Goal: Task Accomplishment & Management: Complete application form

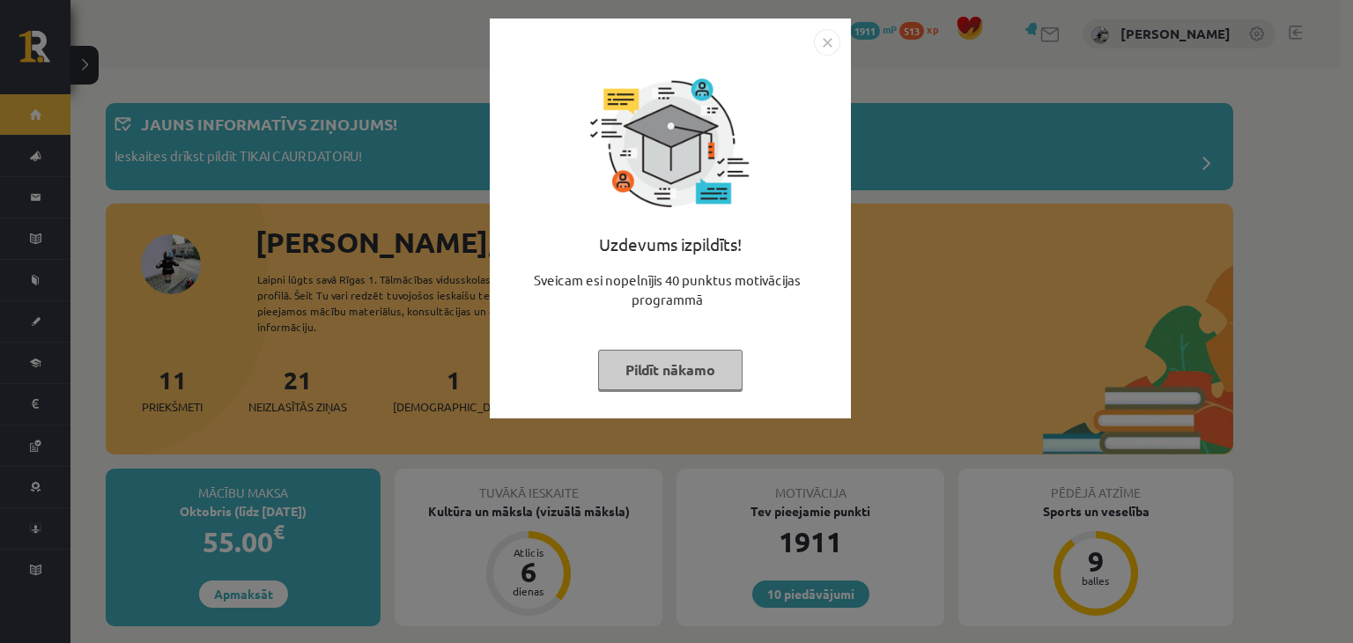
click at [821, 40] on img "Close" at bounding box center [827, 42] width 26 height 26
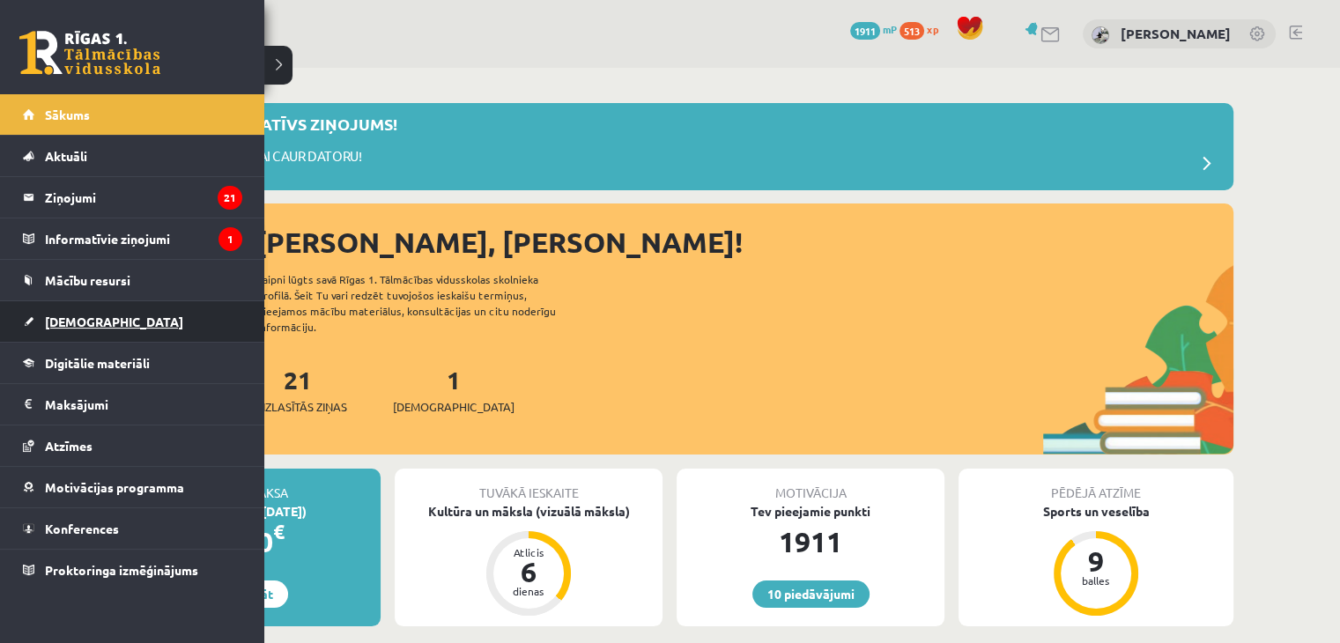
click at [85, 320] on span "[DEMOGRAPHIC_DATA]" at bounding box center [114, 322] width 138 height 16
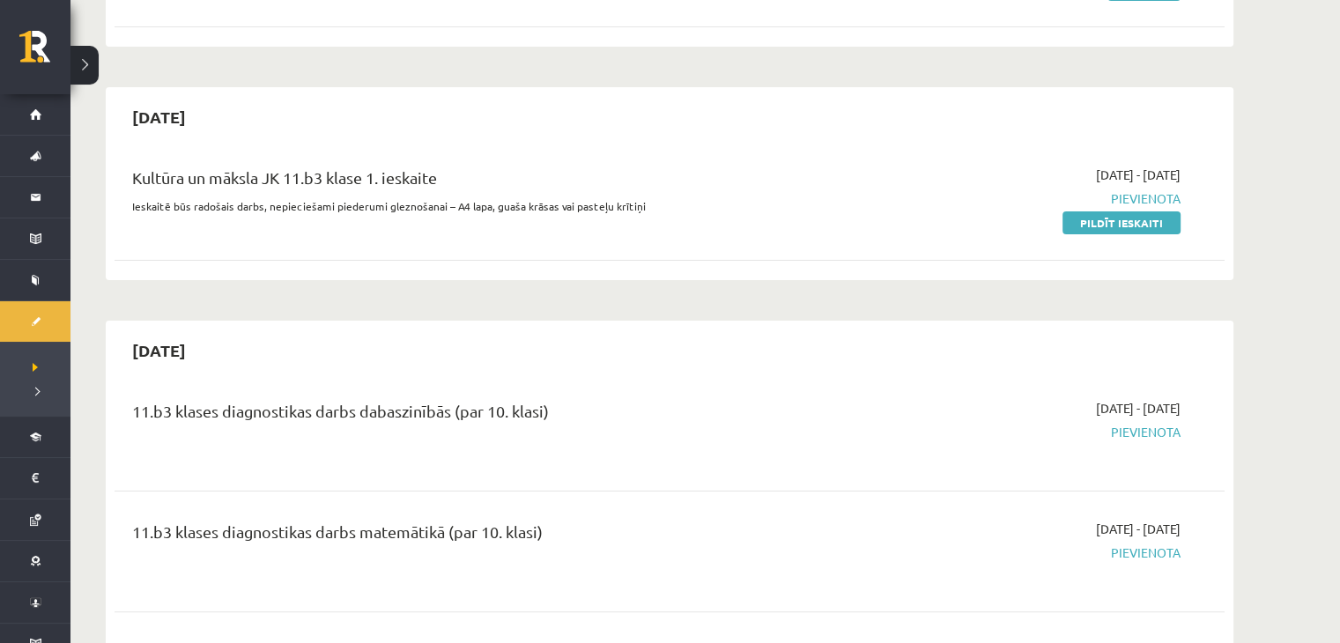
scroll to position [321, 0]
click at [1096, 229] on link "Pildīt ieskaiti" at bounding box center [1121, 221] width 118 height 23
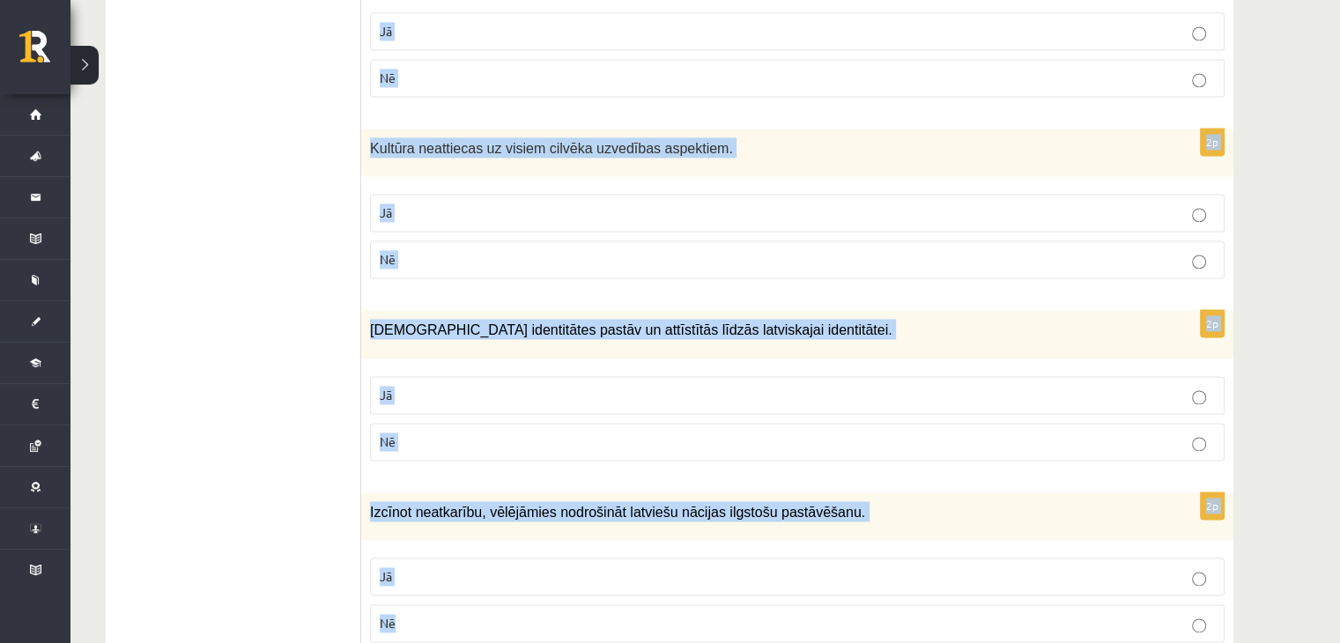
scroll to position [2519, 0]
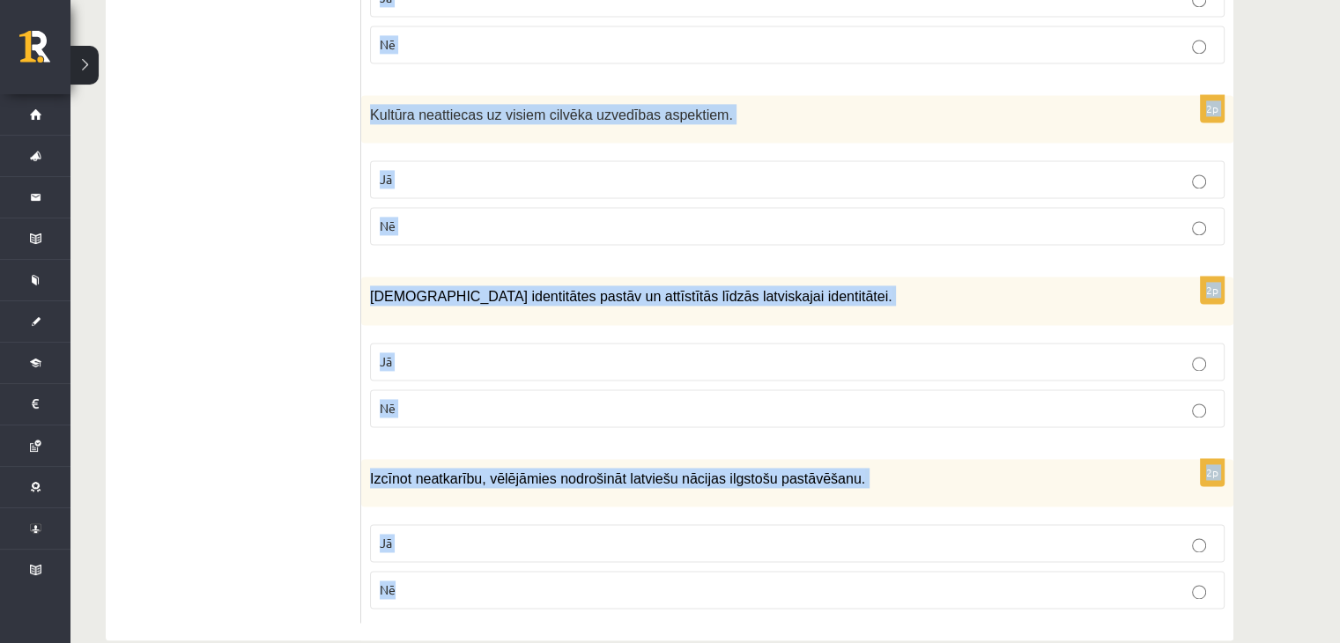
drag, startPoint x: 375, startPoint y: 353, endPoint x: 856, endPoint y: 673, distance: 577.4
copy form "Loremi dol sitametcons ad elitsed! 3d Eiusmodt incidi - utlaboreet, dolore ma a…"
click at [486, 534] on p "Jā" at bounding box center [797, 543] width 835 height 18
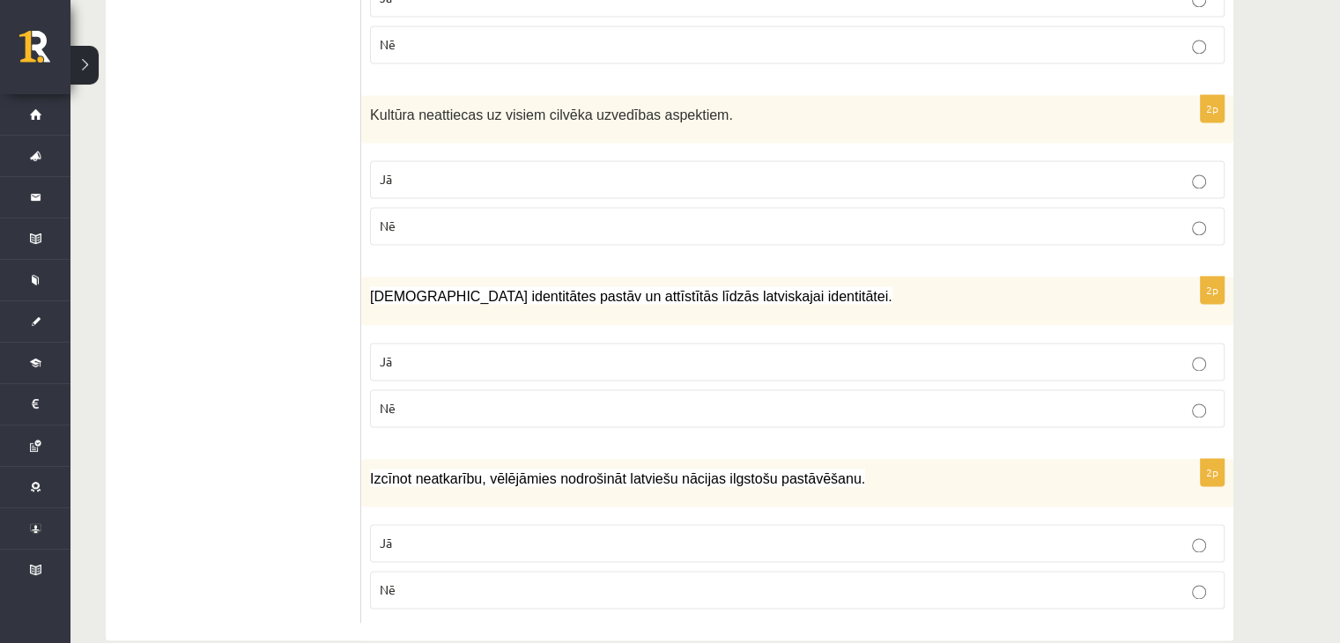
click at [427, 352] on p "Jā" at bounding box center [797, 361] width 835 height 18
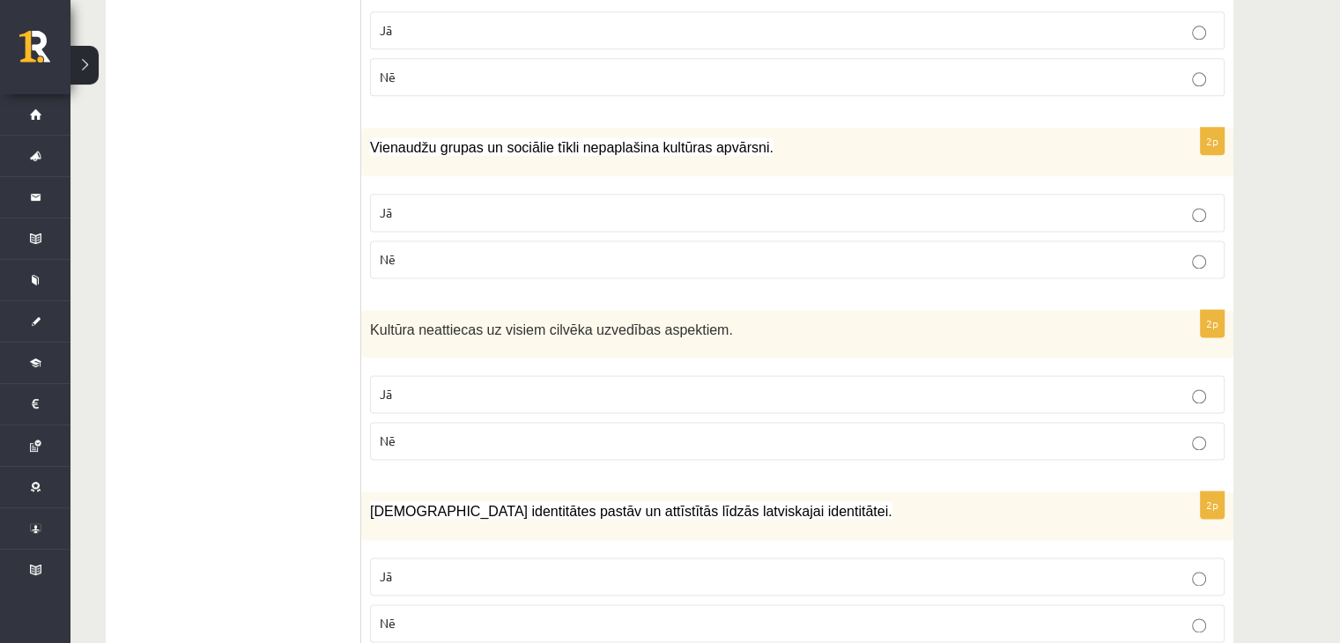
scroll to position [2304, 0]
click at [445, 422] on label "Nē" at bounding box center [797, 441] width 854 height 38
click at [433, 250] on p "Nē" at bounding box center [797, 259] width 835 height 18
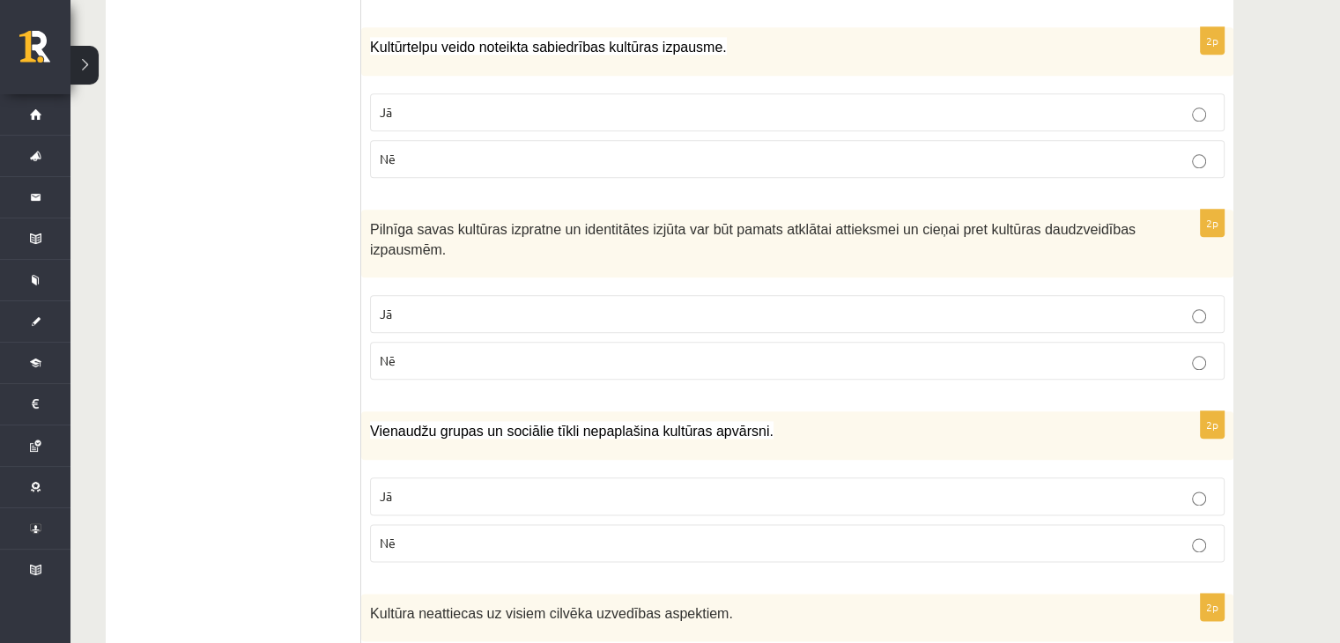
scroll to position [2015, 0]
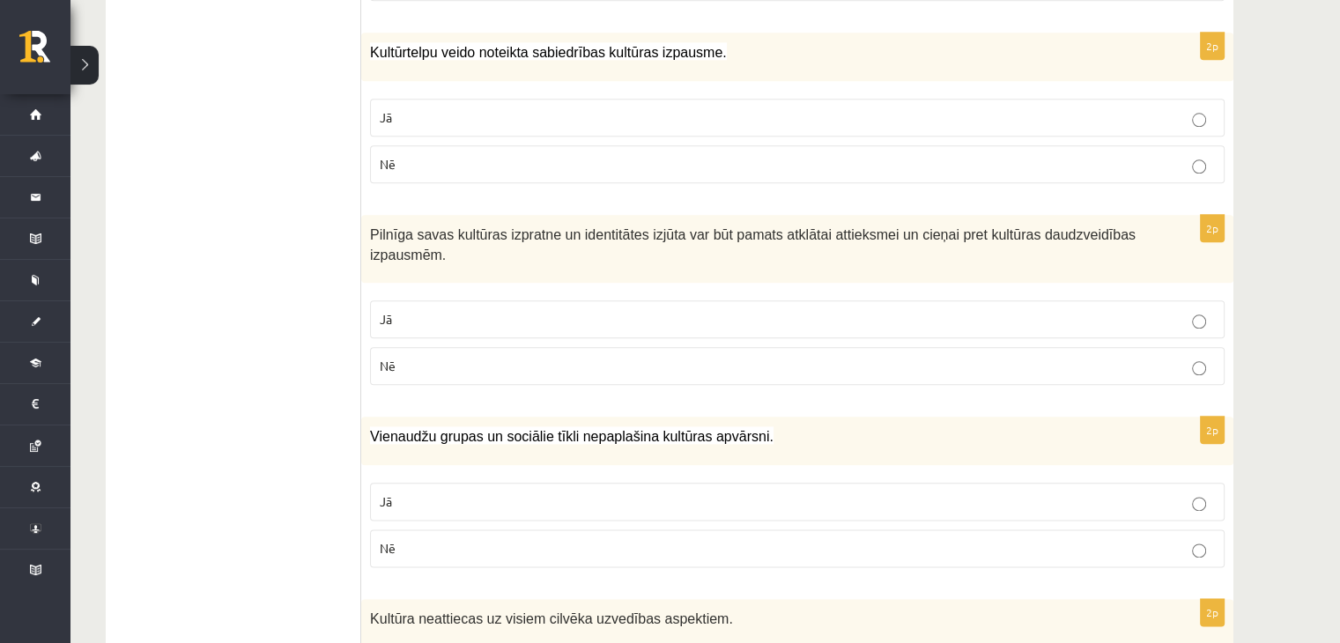
click at [553, 310] on p "Jā" at bounding box center [797, 319] width 835 height 18
click at [513, 108] on p "Jā" at bounding box center [797, 117] width 835 height 18
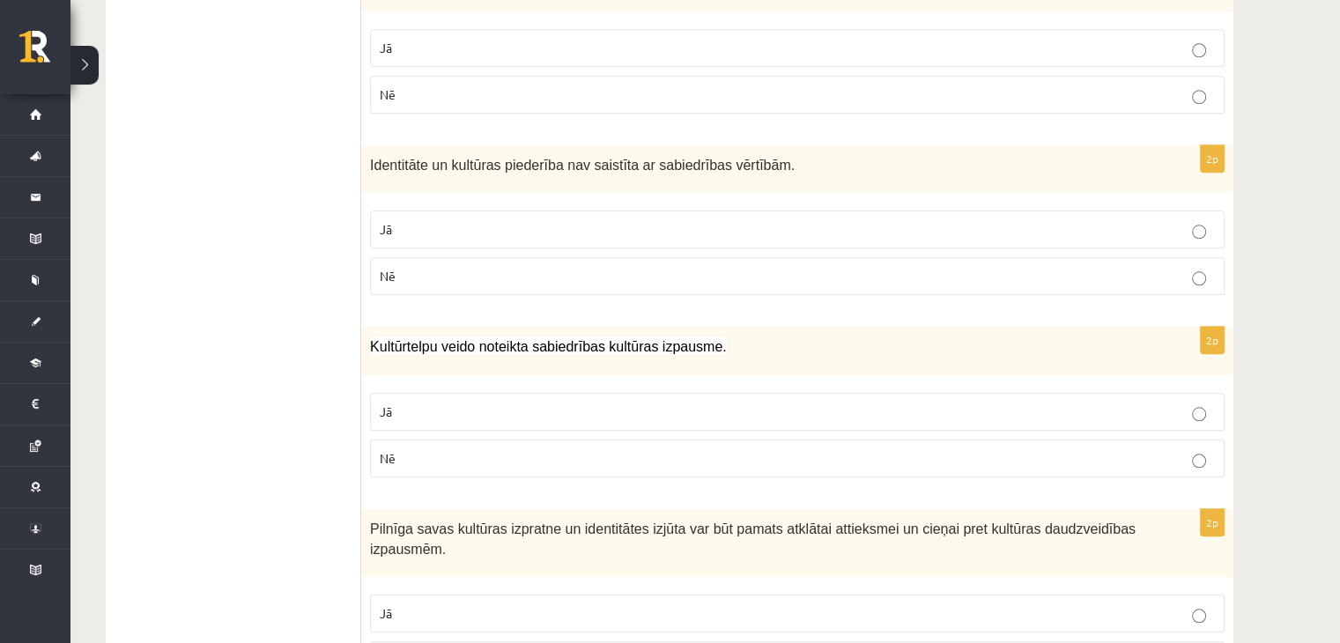
scroll to position [1717, 0]
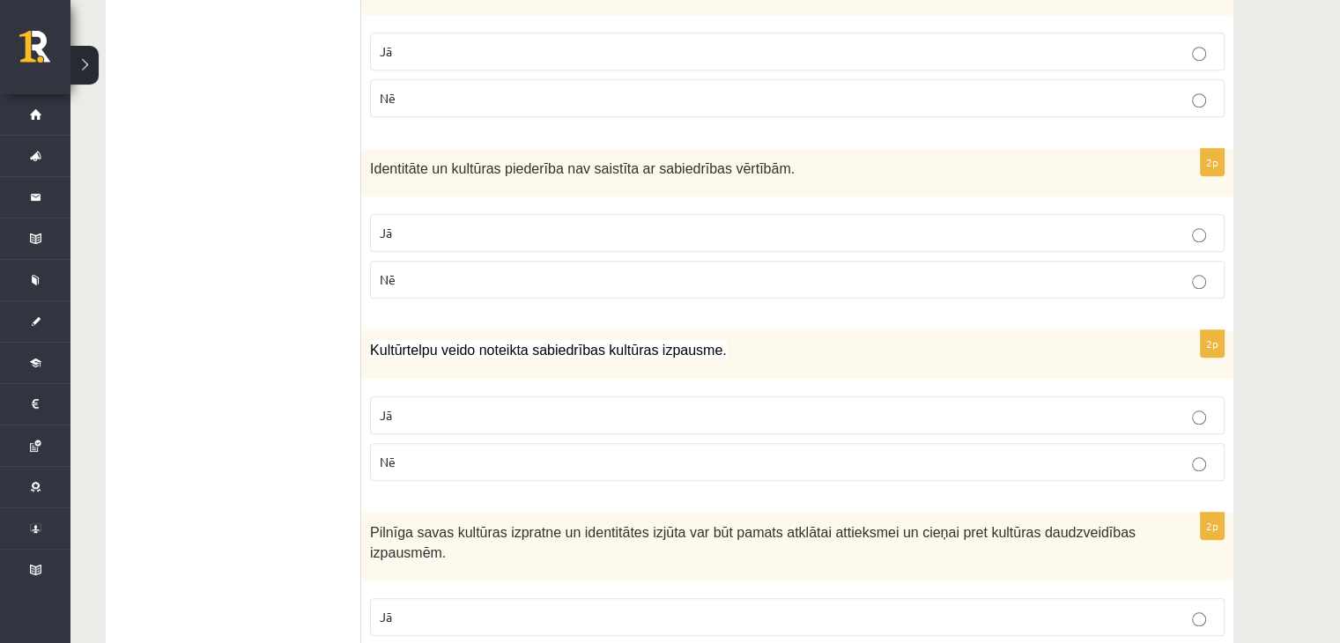
click at [498, 270] on p "Nē" at bounding box center [797, 279] width 835 height 18
click at [456, 42] on p "Jā" at bounding box center [797, 51] width 835 height 18
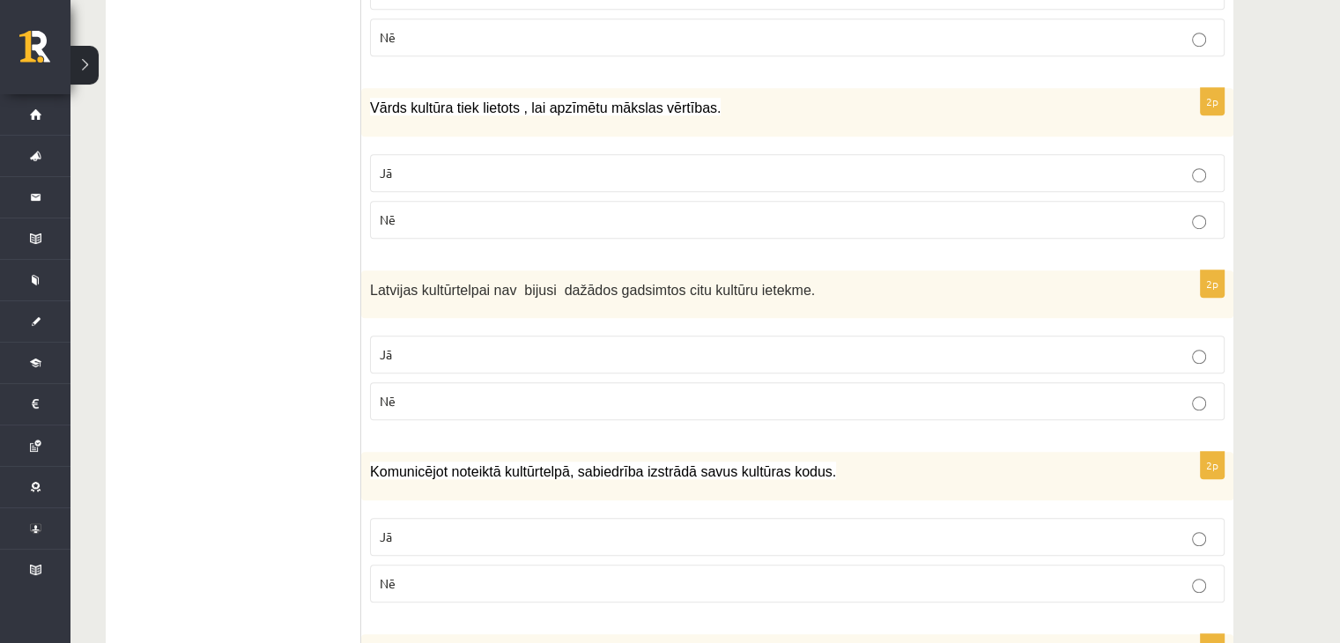
scroll to position [1233, 0]
click at [525, 153] on label "Jā" at bounding box center [797, 172] width 854 height 38
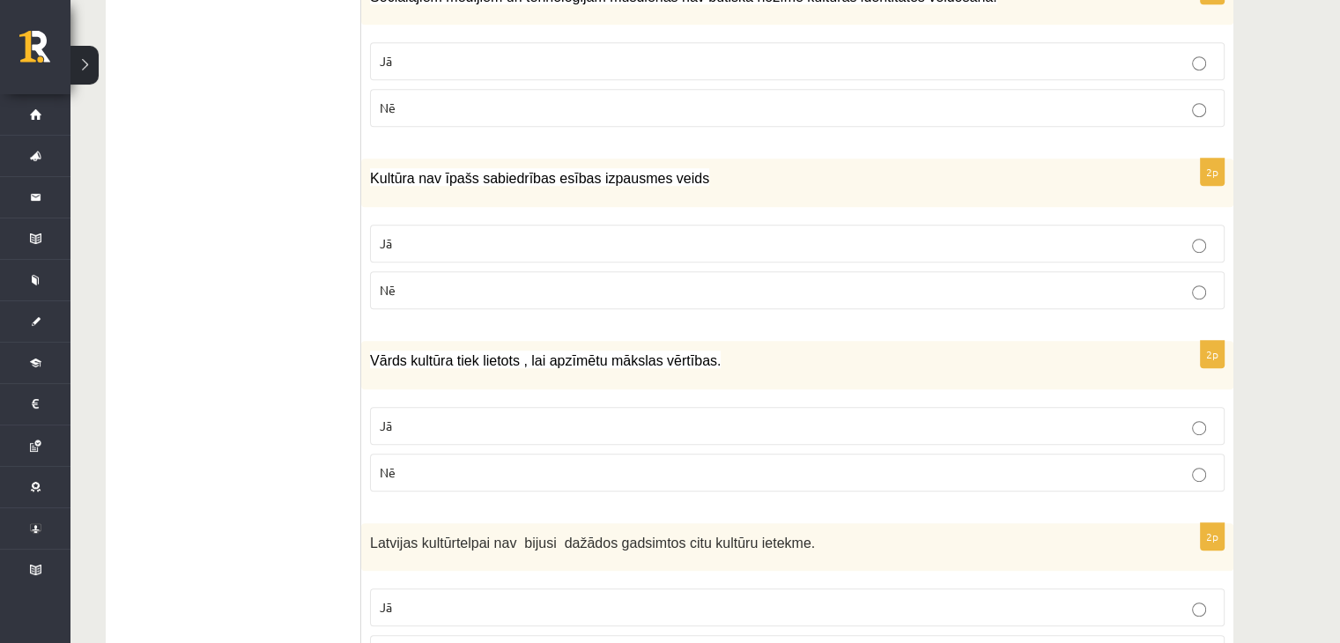
scroll to position [972, 0]
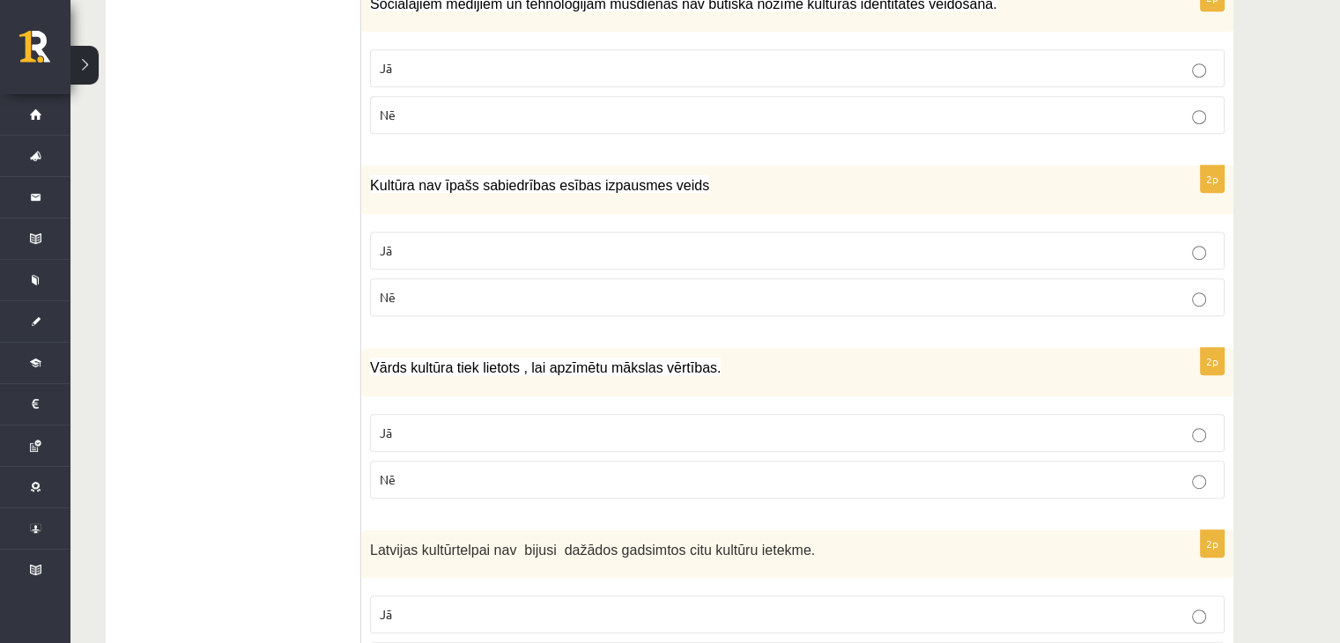
click at [633, 278] on label "Nē" at bounding box center [797, 297] width 854 height 38
click at [535, 106] on p "Nē" at bounding box center [797, 115] width 835 height 18
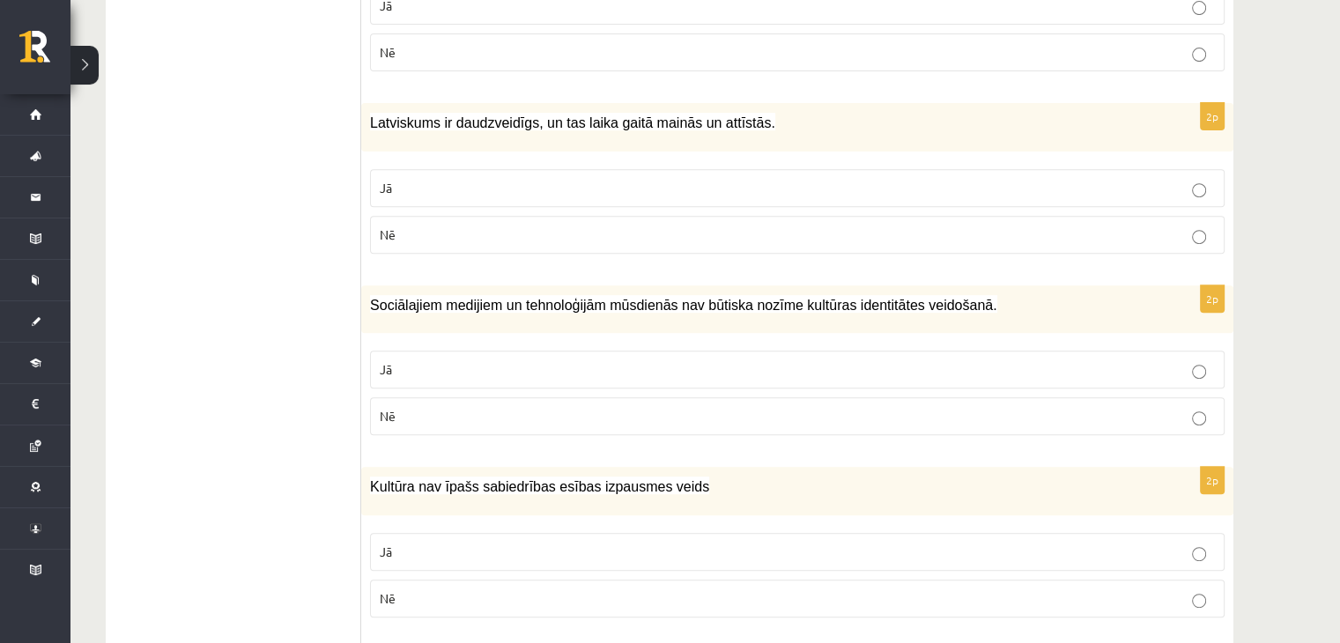
scroll to position [665, 0]
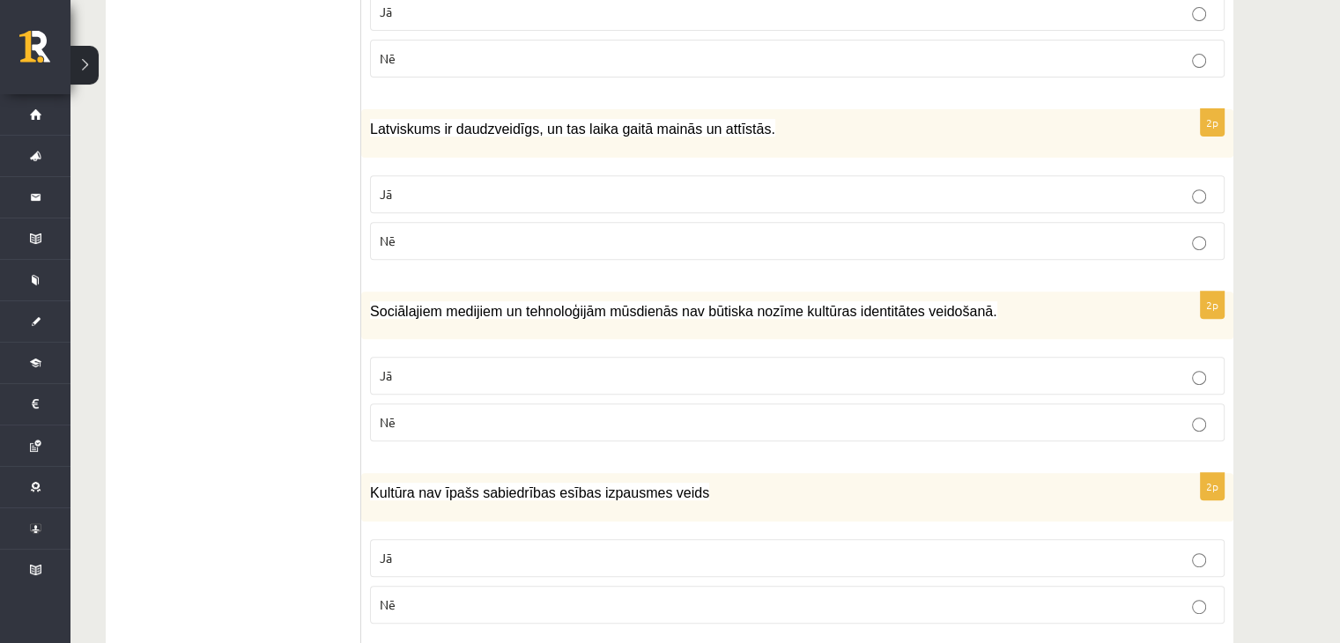
click at [528, 185] on p "Jā" at bounding box center [797, 194] width 835 height 18
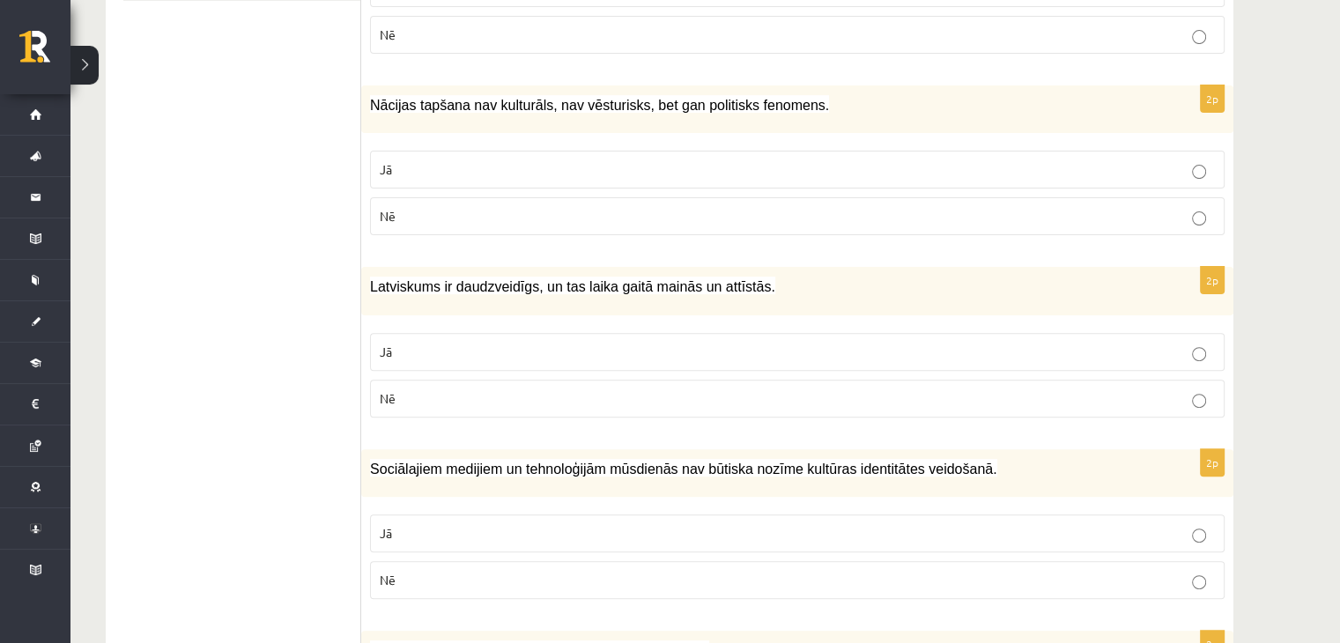
scroll to position [506, 0]
click at [528, 208] on p "Nē" at bounding box center [797, 217] width 835 height 18
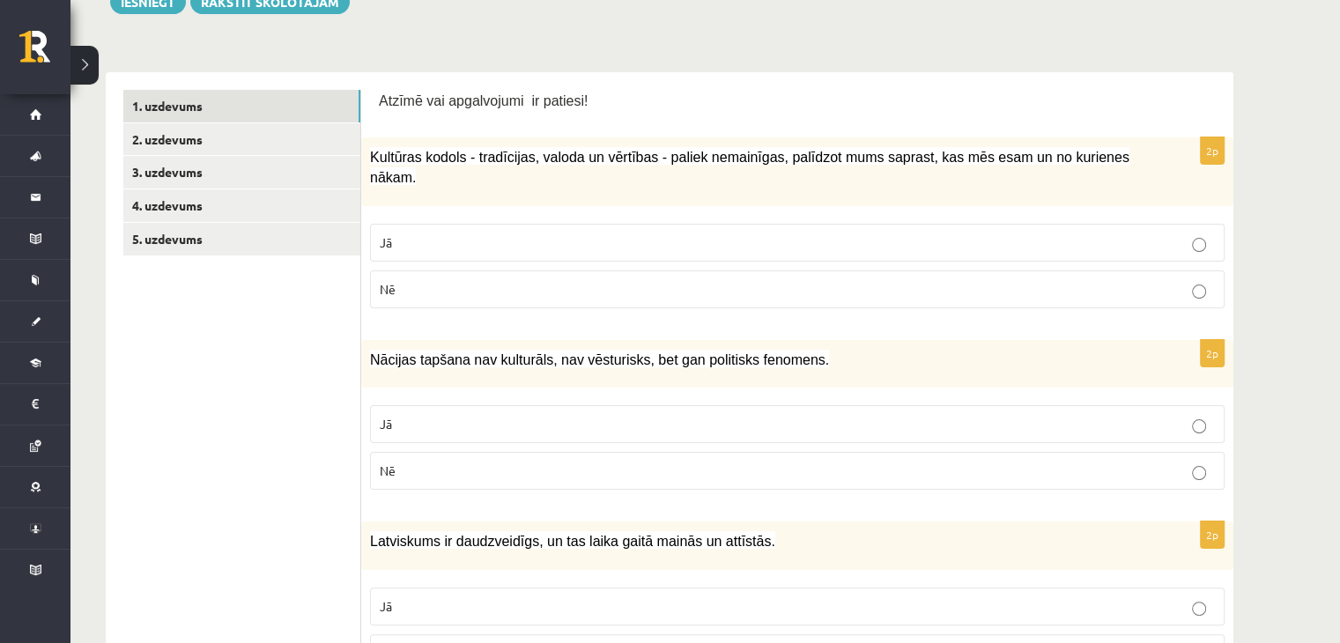
scroll to position [247, 0]
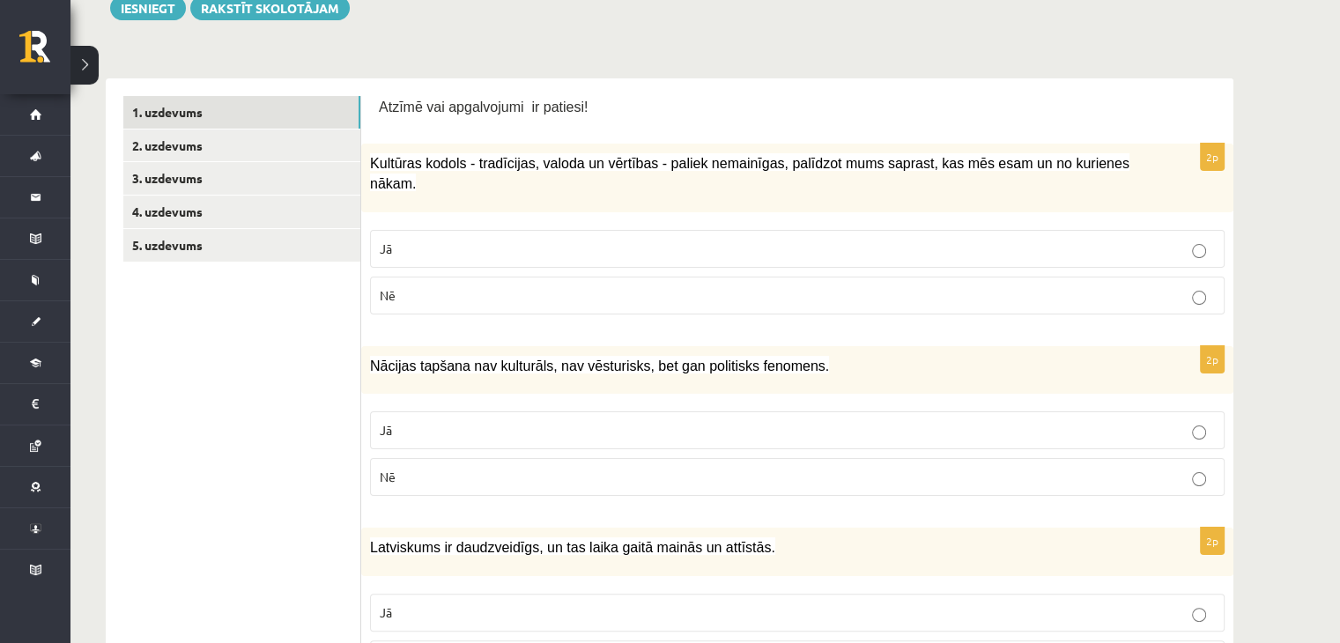
click at [526, 240] on p "Jā" at bounding box center [797, 249] width 835 height 18
click at [177, 144] on link "2. uzdevums" at bounding box center [241, 145] width 237 height 33
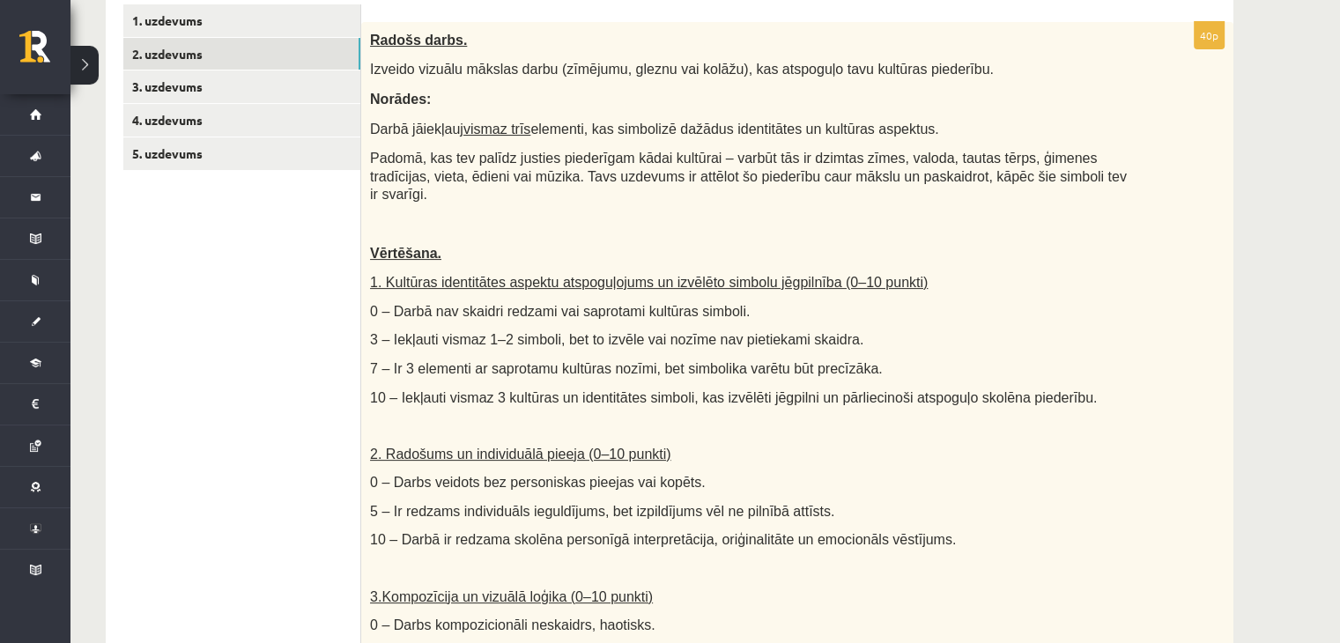
scroll to position [340, 0]
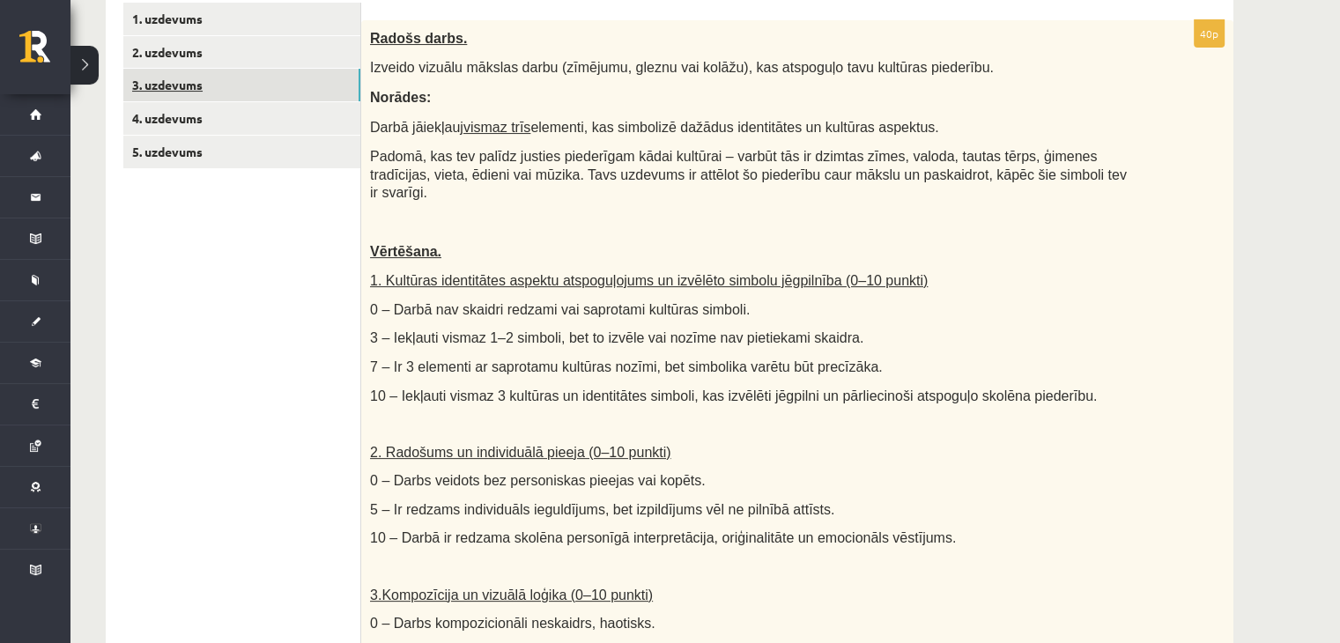
click at [201, 88] on link "3. uzdevums" at bounding box center [241, 85] width 237 height 33
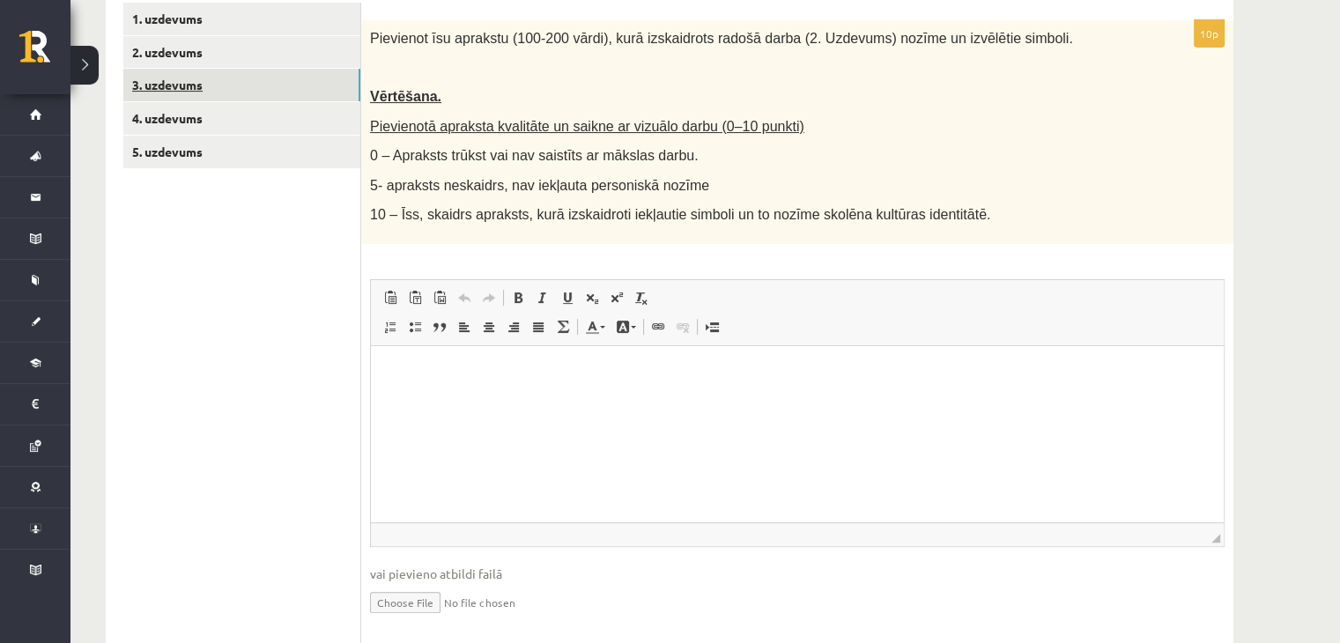
scroll to position [0, 0]
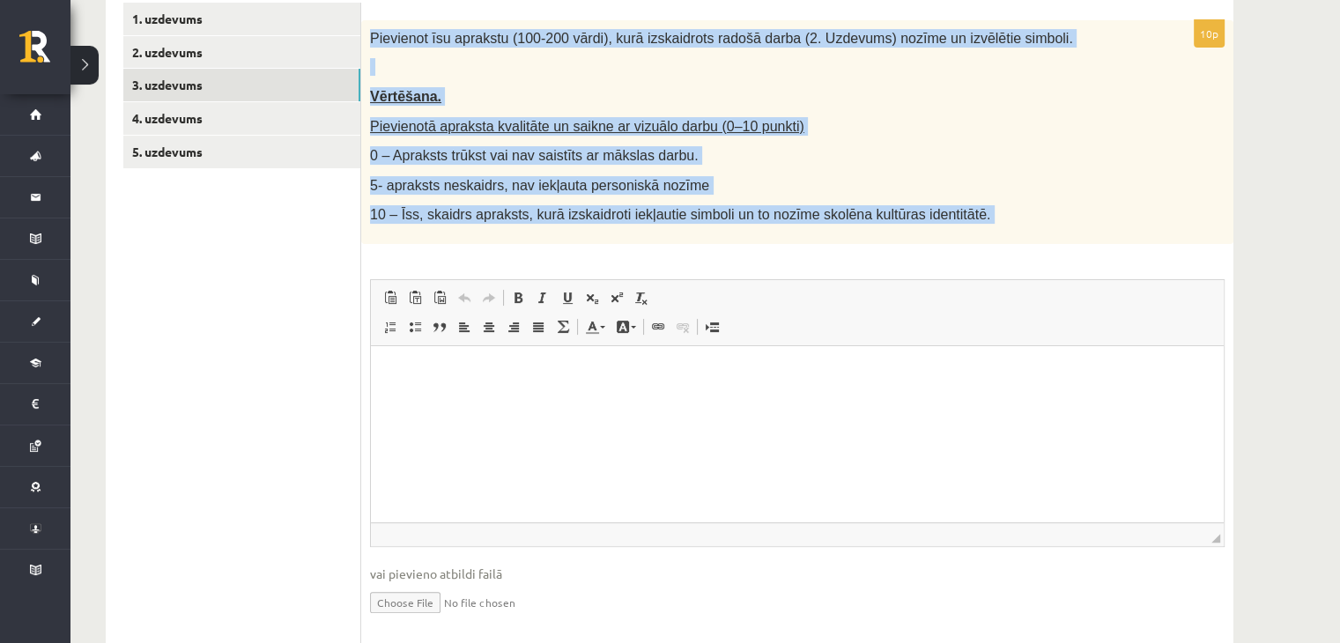
drag, startPoint x: 368, startPoint y: 36, endPoint x: 895, endPoint y: 223, distance: 558.8
click at [934, 254] on div "10p Pievienot īsu aprakstu (100-200 vārdi), kurā izskaidrots radošā darba (2. U…" at bounding box center [797, 332] width 872 height 625
copy div "Loremipsu dol sitametc (500-066 adipi), elit seddoeiusmo tempor incid (7. Utlab…"
click at [186, 53] on link "2. uzdevums" at bounding box center [241, 52] width 237 height 33
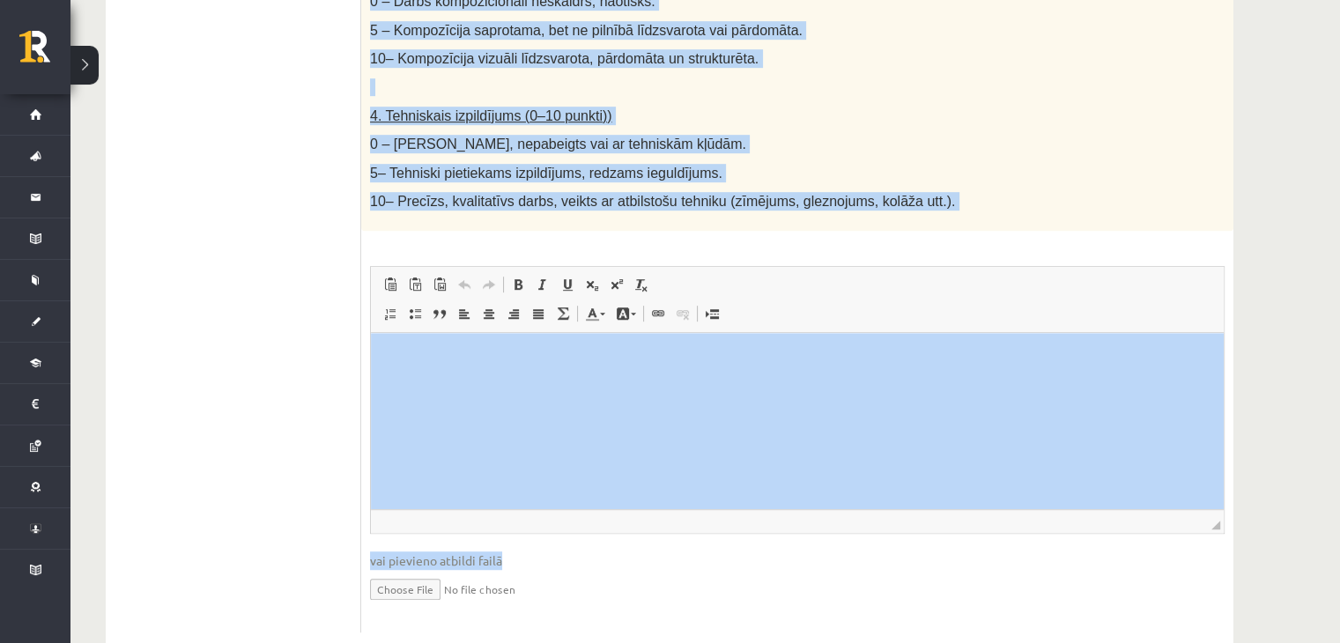
scroll to position [984, 0]
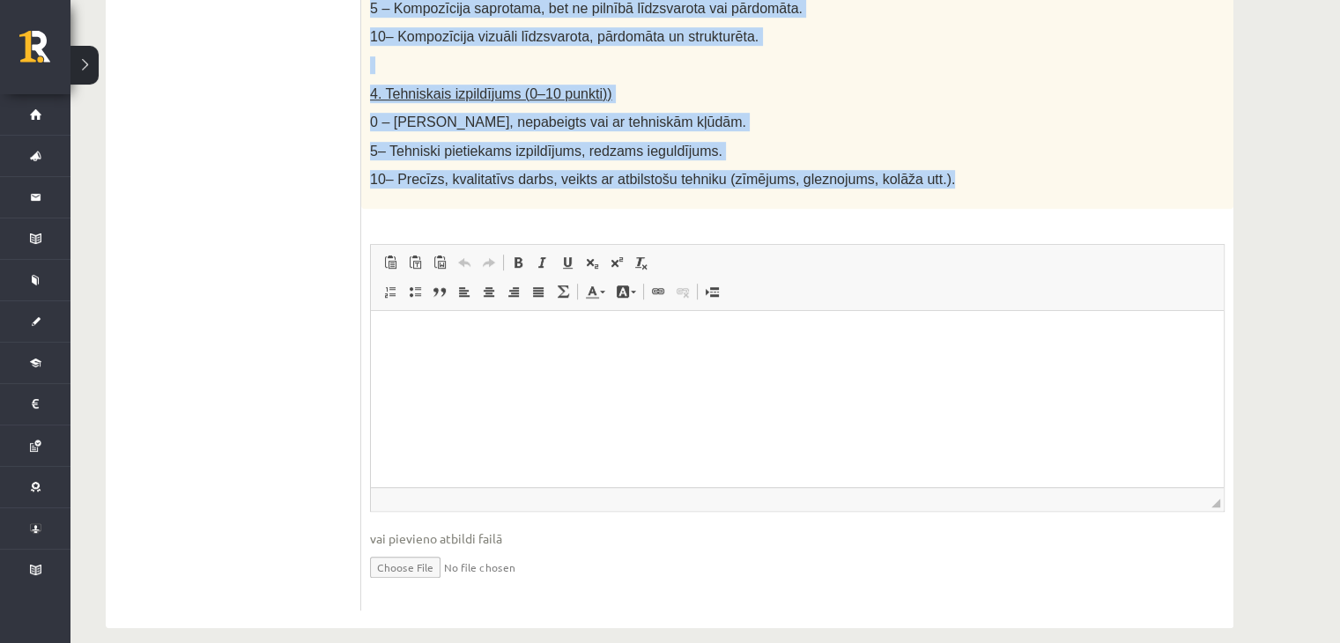
drag, startPoint x: 365, startPoint y: 33, endPoint x: 1018, endPoint y: 151, distance: 664.1
copy div "Loremi dolor. Sitamet consect adipisc elits (doeiusmo, tempor inc utlabo), etd …"
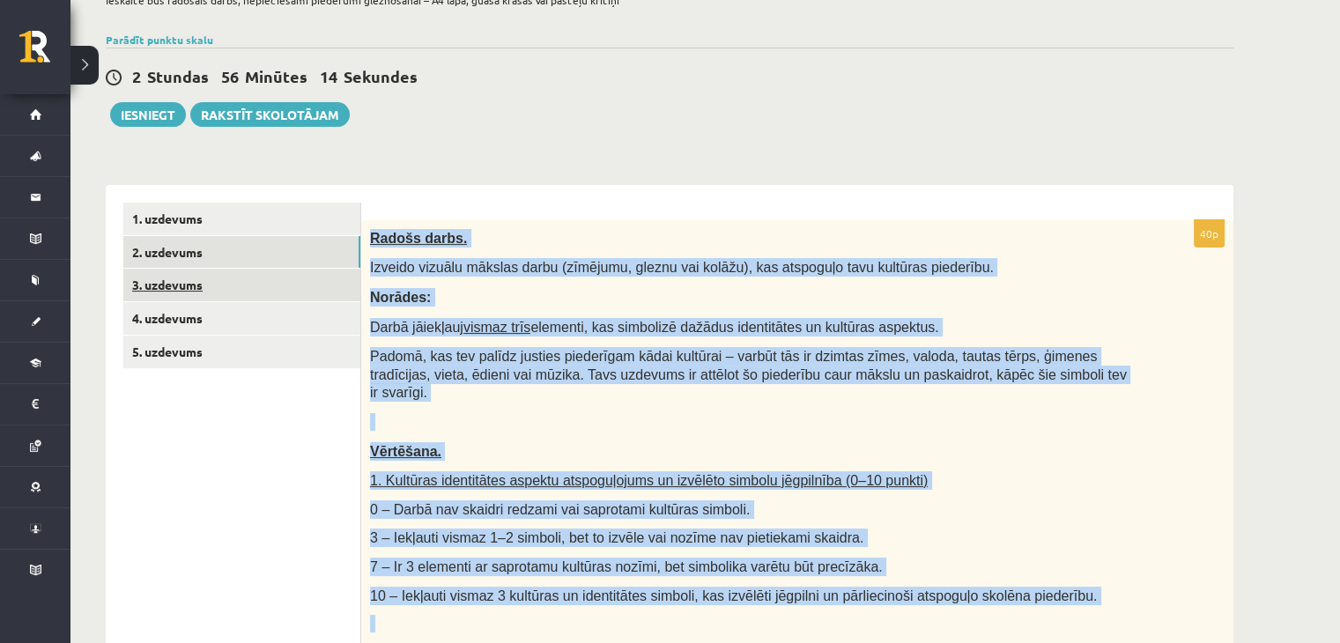
scroll to position [129, 0]
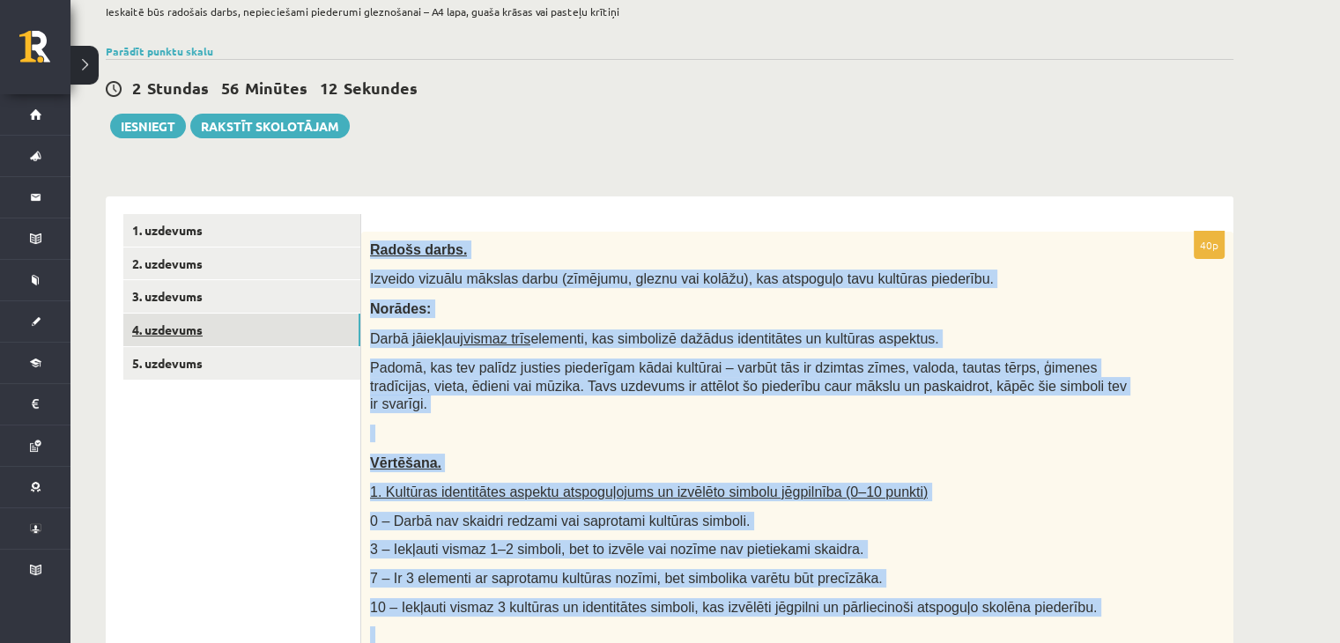
click at [190, 335] on link "4. uzdevums" at bounding box center [241, 330] width 237 height 33
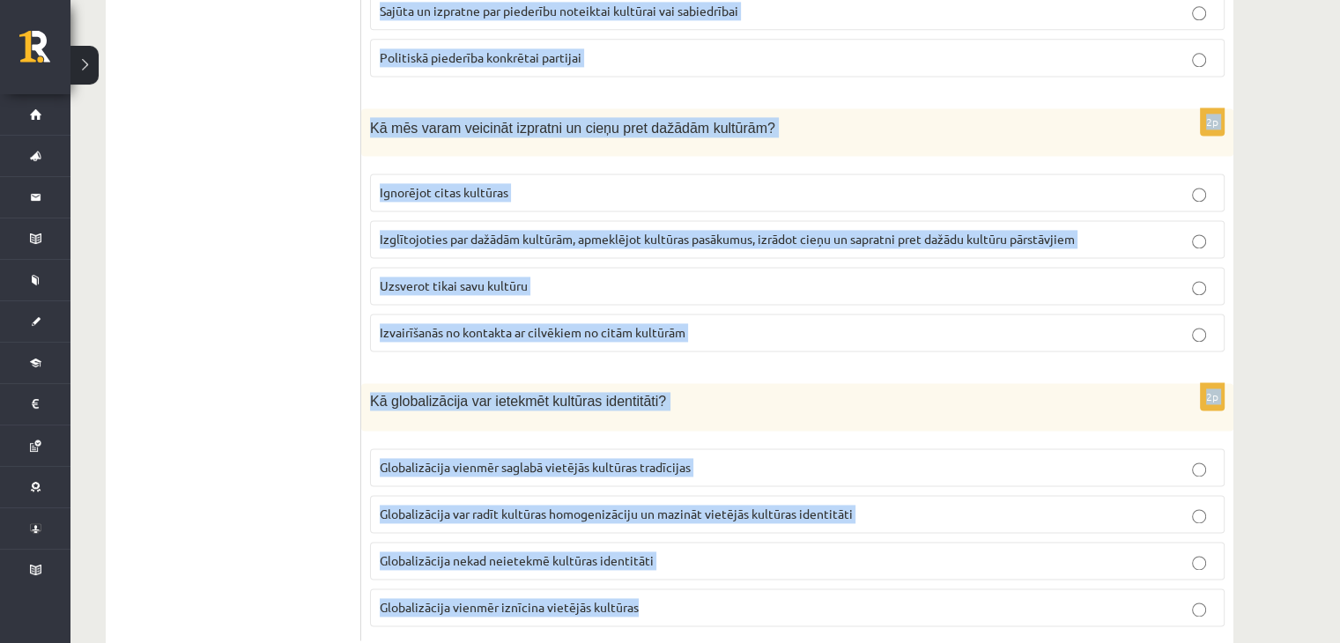
scroll to position [2485, 0]
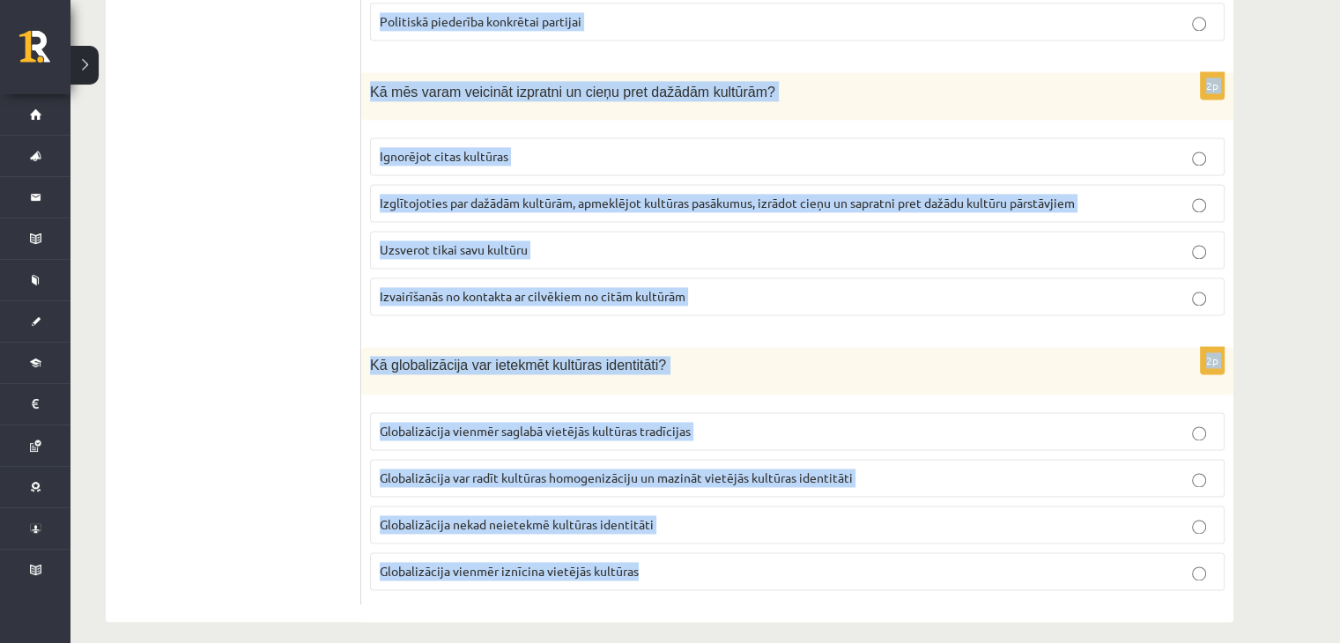
drag, startPoint x: 366, startPoint y: 243, endPoint x: 808, endPoint y: 674, distance: 616.6
copy form "Lorem ipsum dol sit ametcons adipiscinge seddoeiusm? Temporinci utlaboreetd Mag…"
click at [898, 469] on p "Globalizācija var radīt kultūras homogenizāciju un mazināt vietējās kultūras id…" at bounding box center [797, 478] width 835 height 18
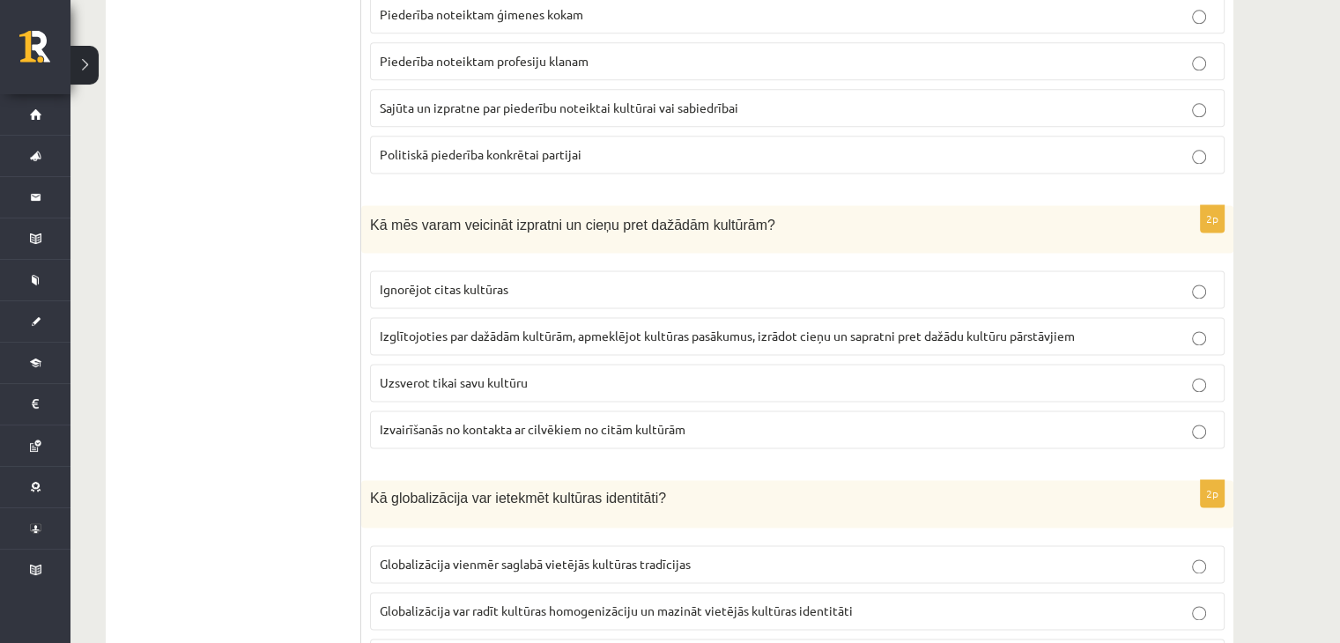
scroll to position [2345, 0]
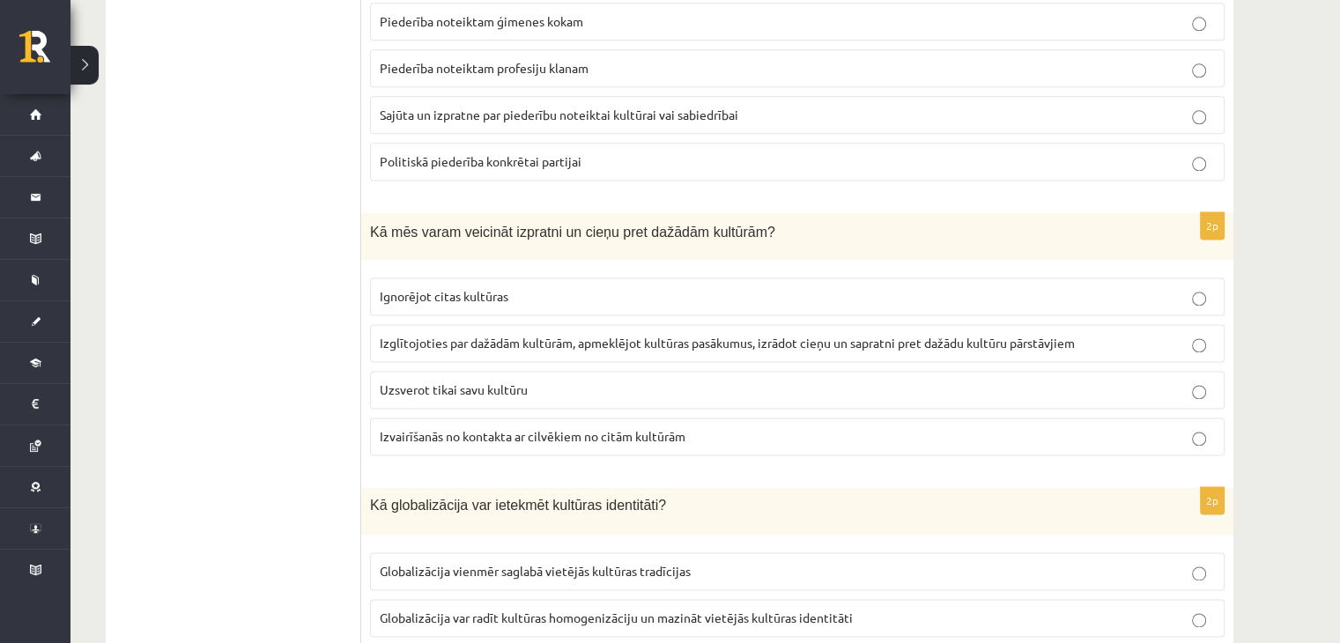
click at [583, 335] on span "Izglītojoties par dažādām kultūrām, apmeklējot kultūras pasākumus, izrādot cieņ…" at bounding box center [727, 343] width 695 height 16
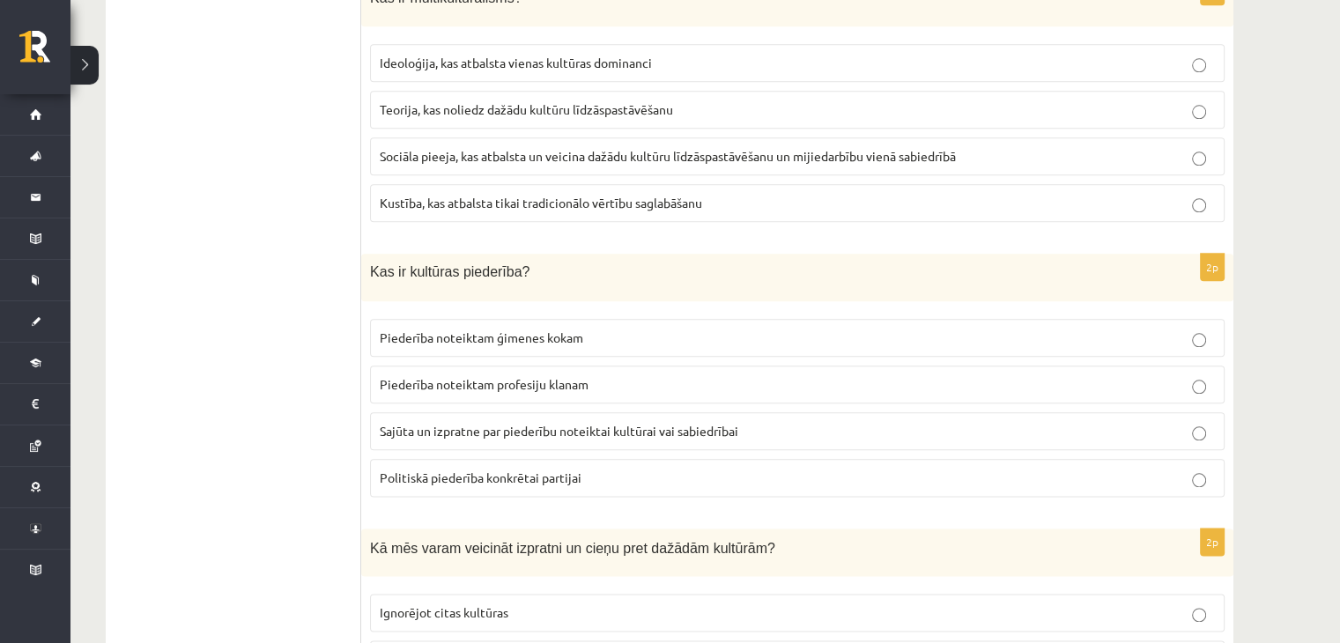
scroll to position [2012, 0]
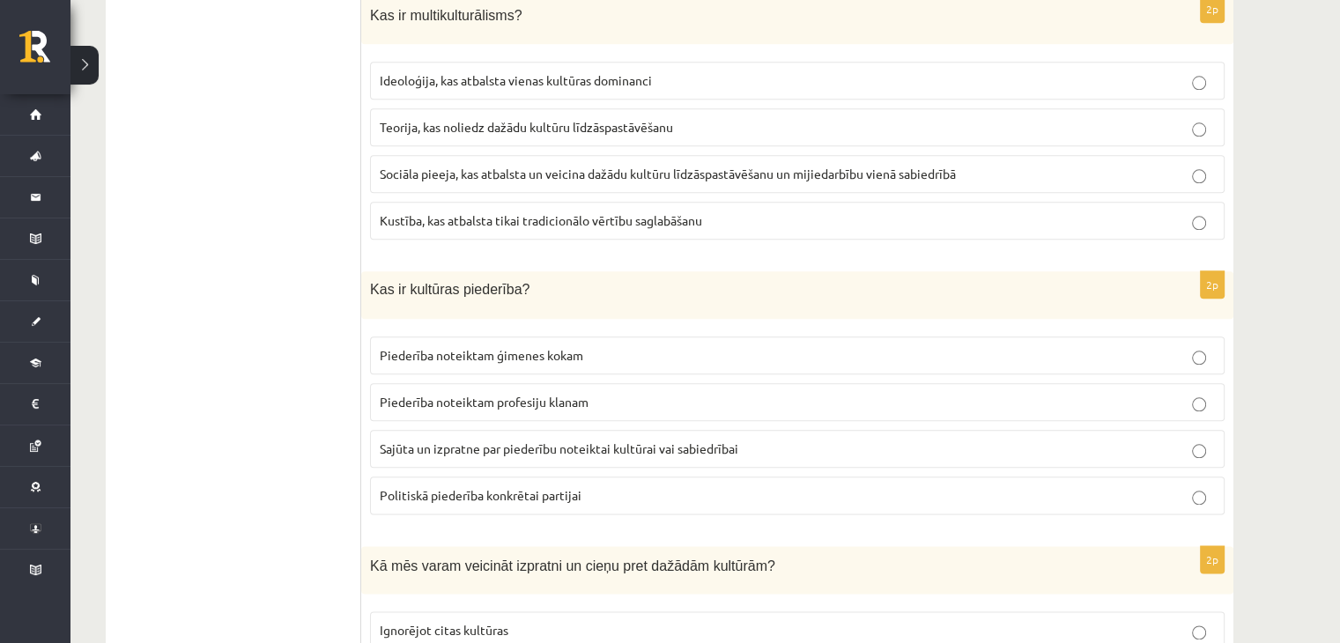
click at [539, 440] on span "Sajūta un izpratne par piederību noteiktai kultūrai vai sabiedrībai" at bounding box center [559, 448] width 358 height 16
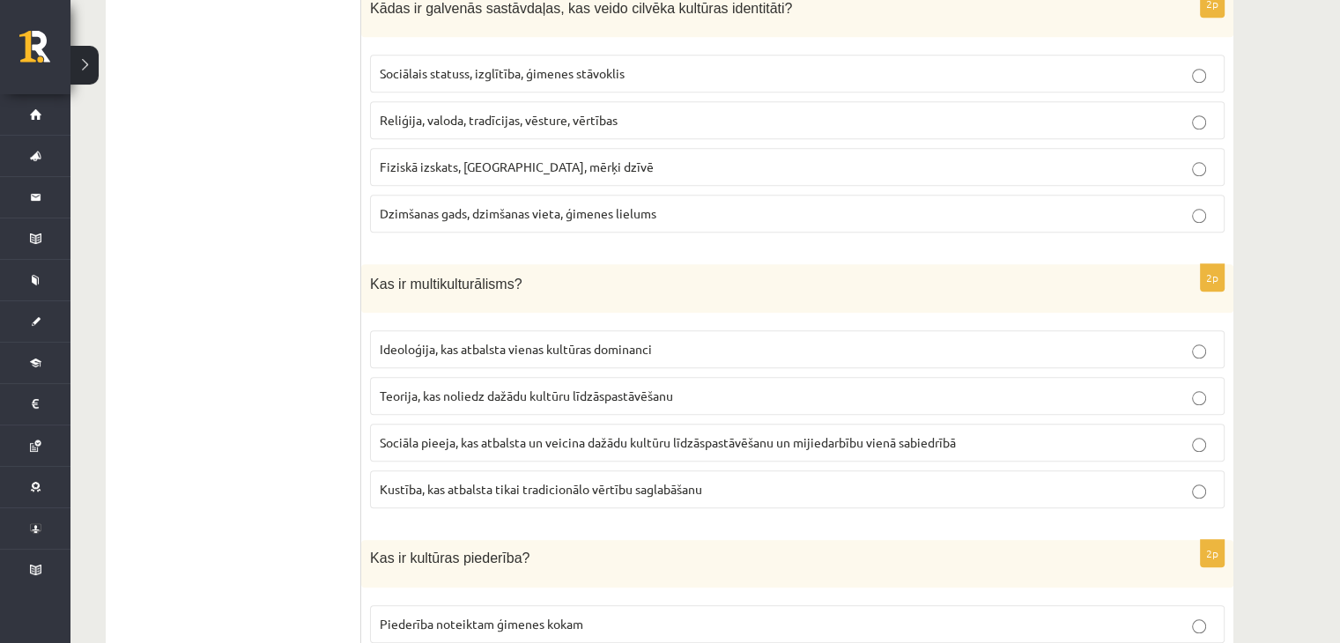
scroll to position [1744, 0]
click at [557, 423] on label "Sociāla pieeja, kas atbalsta un veicina dažādu kultūru līdzāspastāvēšanu un mij…" at bounding box center [797, 442] width 854 height 38
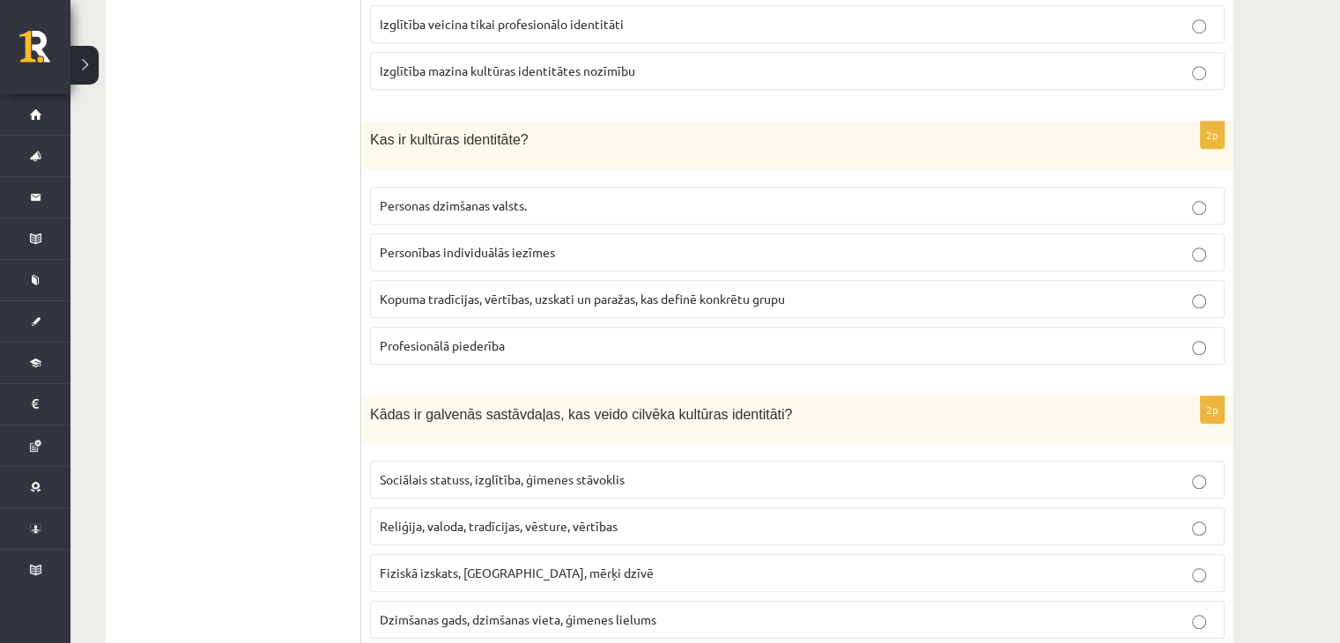
scroll to position [1336, 0]
click at [578, 508] on label "Reliģija, valoda, tradīcijas, vēsture, vērtības" at bounding box center [797, 527] width 854 height 38
click at [581, 292] on span "Kopuma tradīcijas, vērtības, uzskati un paražas, kas definē konkrētu grupu" at bounding box center [582, 300] width 405 height 16
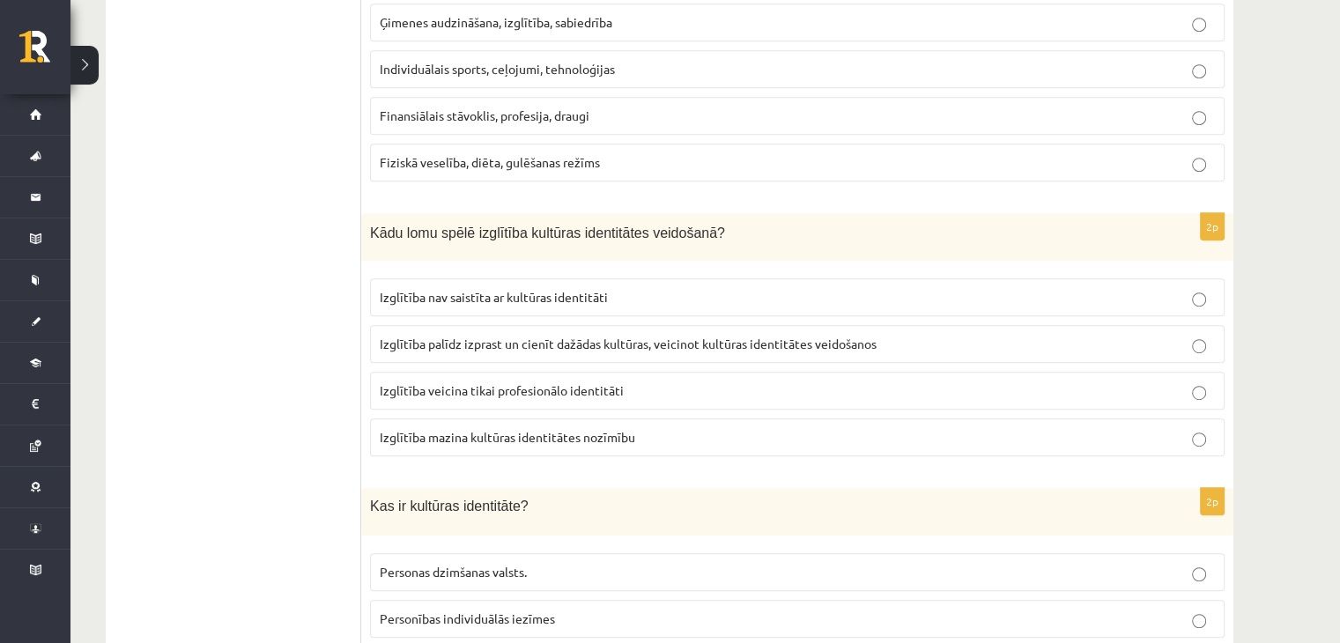
scroll to position [970, 0]
click at [581, 336] on span "Izglītība palīdz izprast un cienīt dažādas kultūras, veicinot kultūras identitā…" at bounding box center [628, 344] width 497 height 16
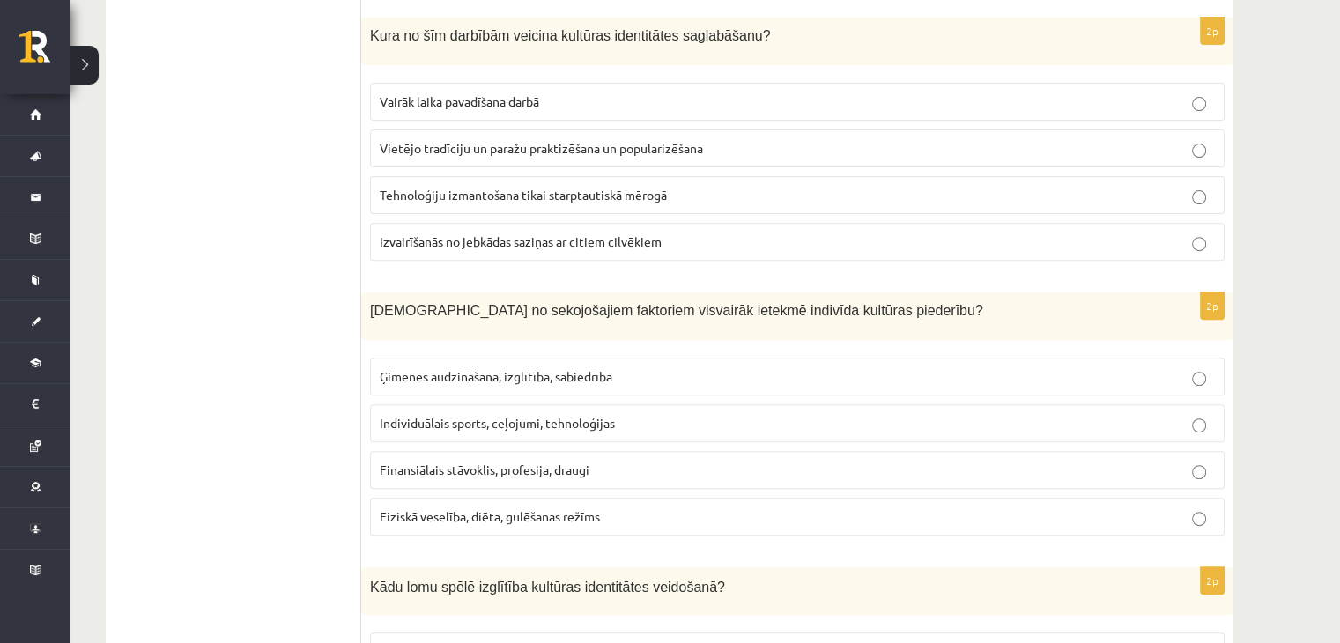
scroll to position [612, 0]
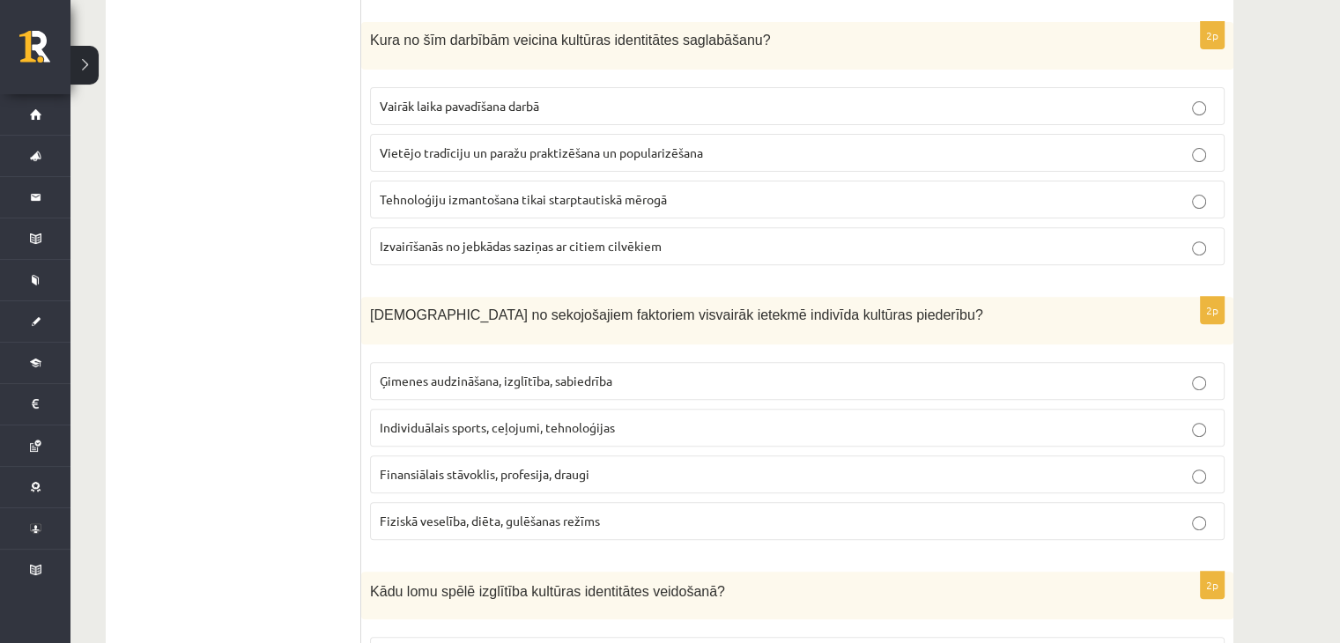
click at [522, 386] on p "Ģimenes audzināšana, izglītība, sabiedrība" at bounding box center [797, 381] width 835 height 18
click at [525, 151] on span "Vietējo tradīciju un paražu praktizēšana un popularizēšana" at bounding box center [541, 152] width 323 height 16
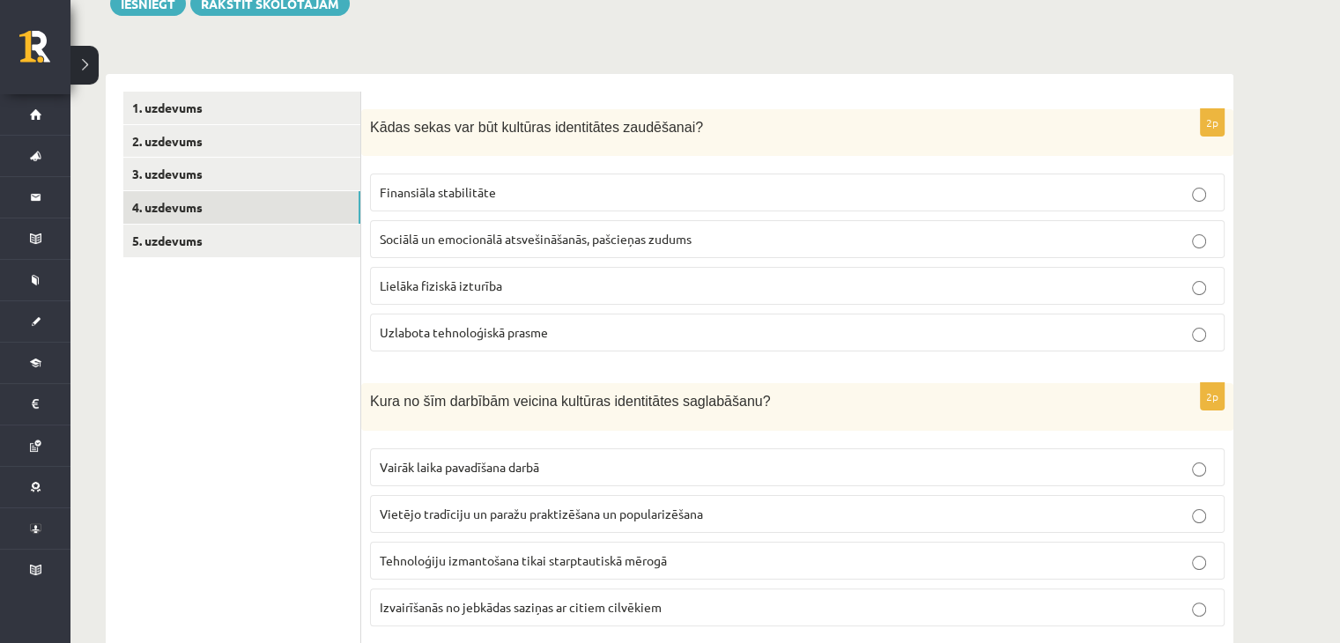
scroll to position [247, 0]
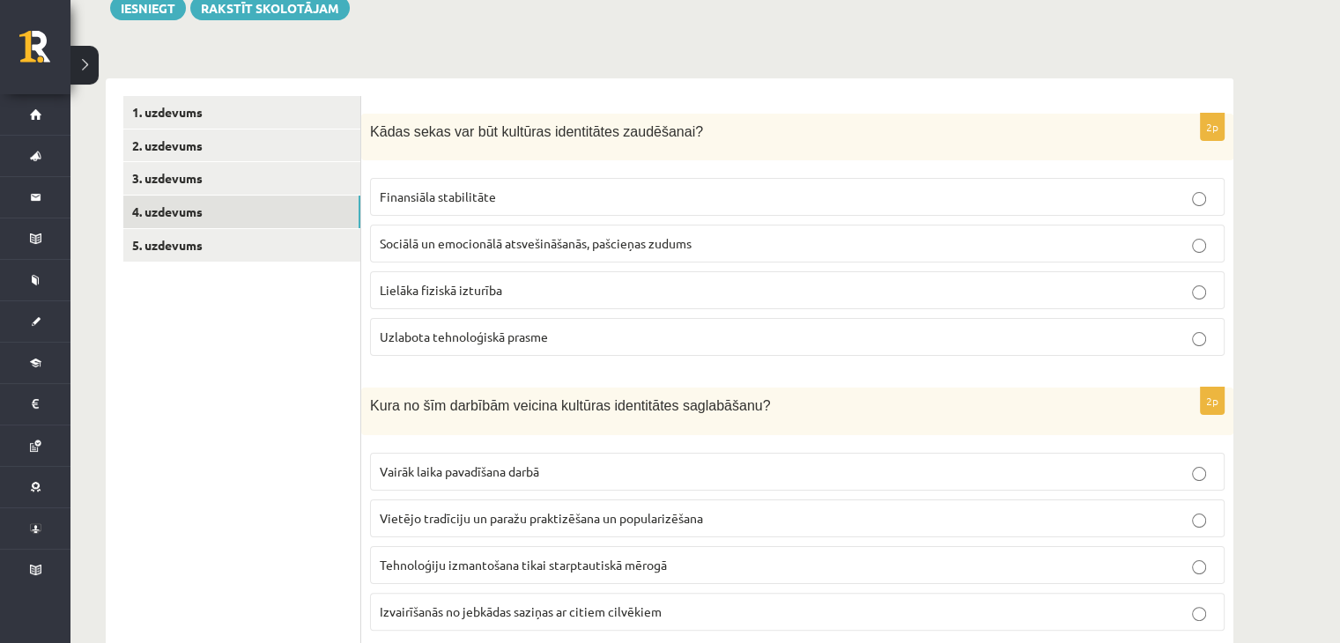
click at [600, 234] on p "Sociālā un emocionālā atsvešināšanās, pašcieņas zudums" at bounding box center [797, 243] width 835 height 18
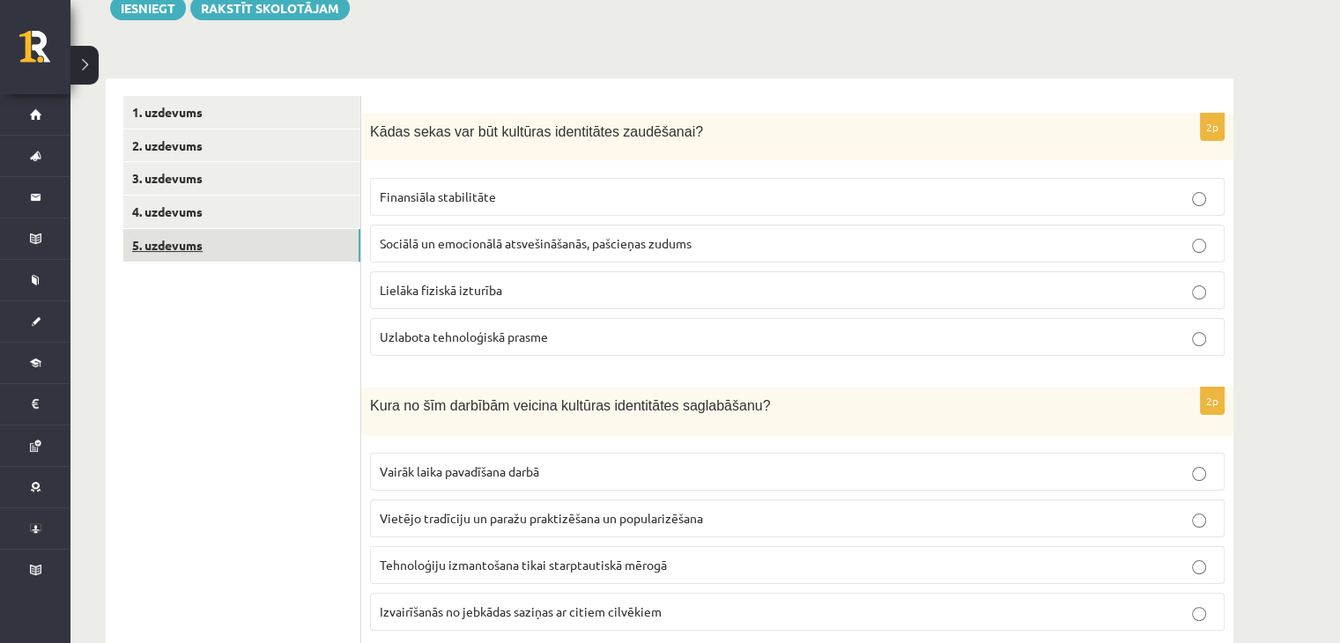
click at [200, 251] on link "5. uzdevums" at bounding box center [241, 245] width 237 height 33
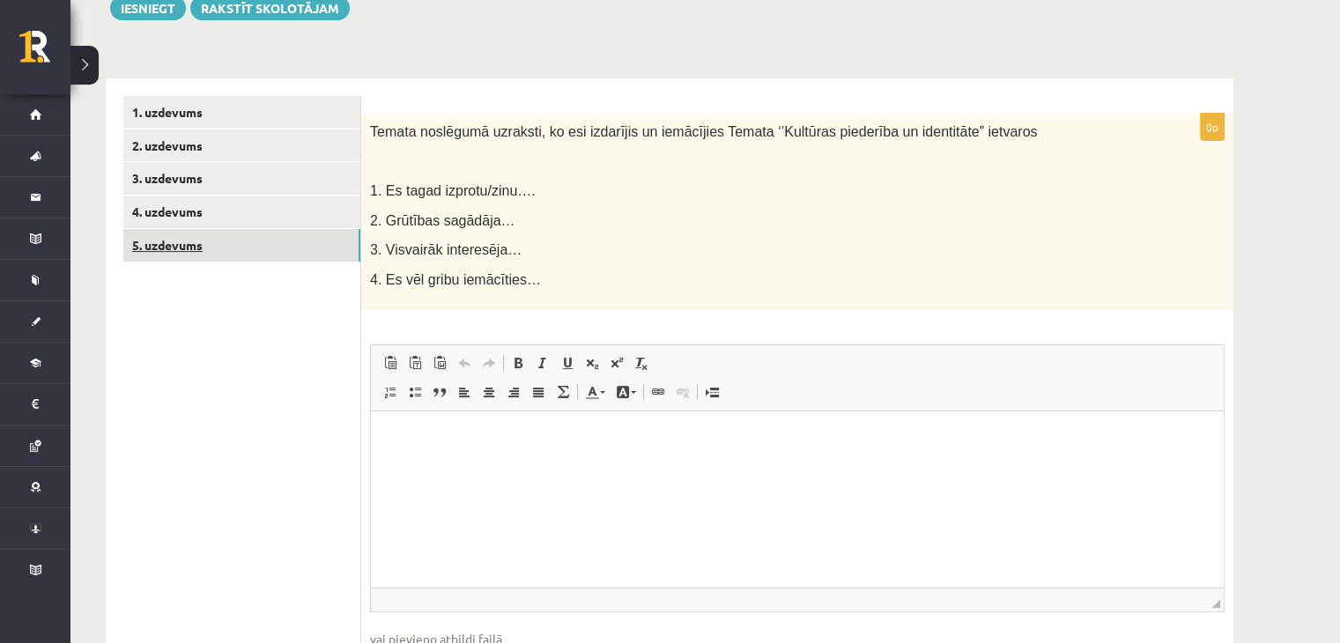
scroll to position [0, 0]
click at [469, 465] on html at bounding box center [797, 438] width 853 height 54
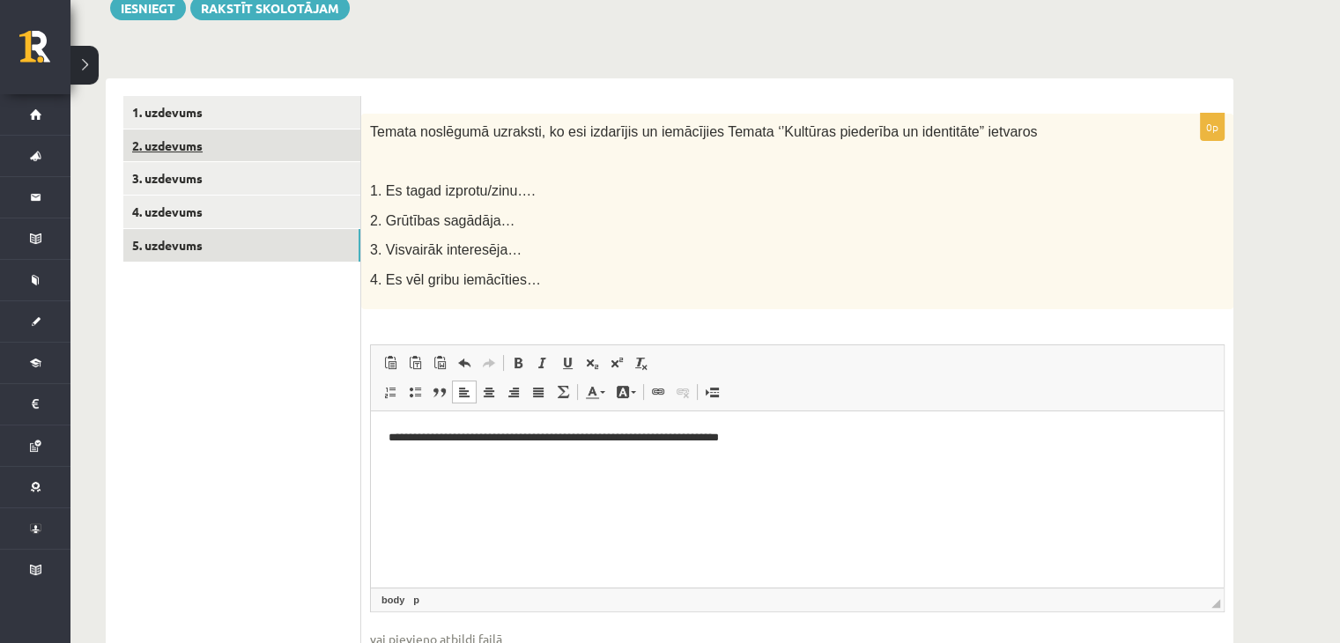
click at [196, 148] on link "2. uzdevums" at bounding box center [241, 145] width 237 height 33
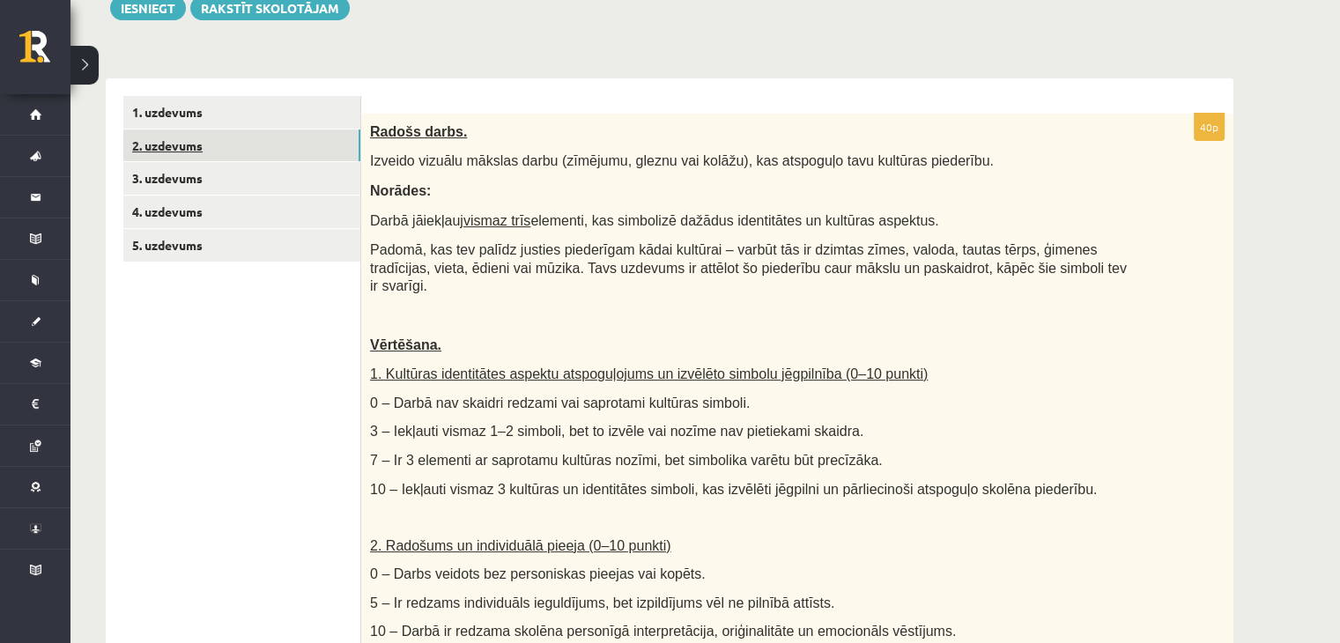
click at [123, 129] on link "2. uzdevums" at bounding box center [241, 145] width 237 height 33
